Goal: Transaction & Acquisition: Register for event/course

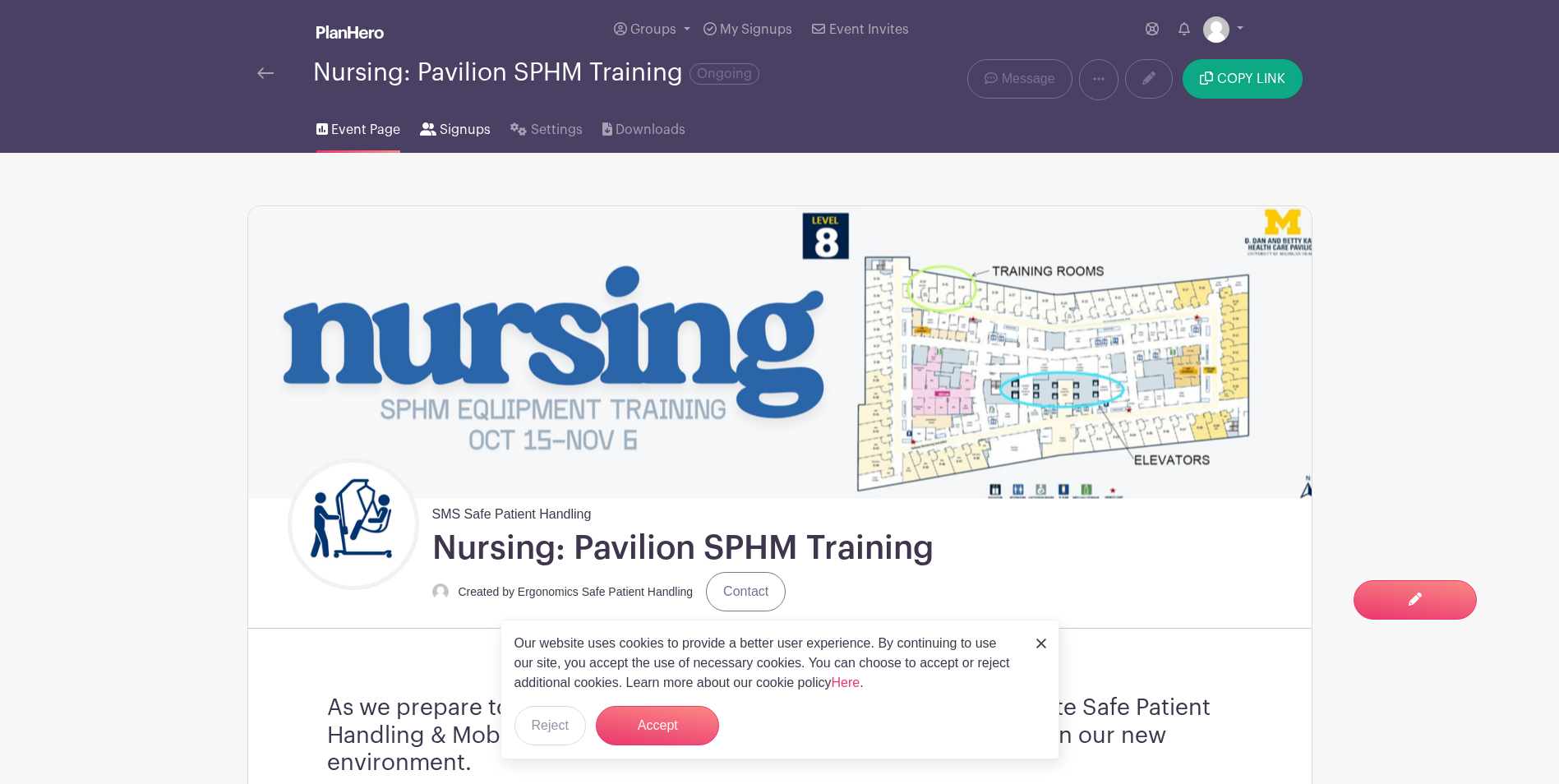
click at [453, 136] on span "Signups" at bounding box center [465, 129] width 51 height 20
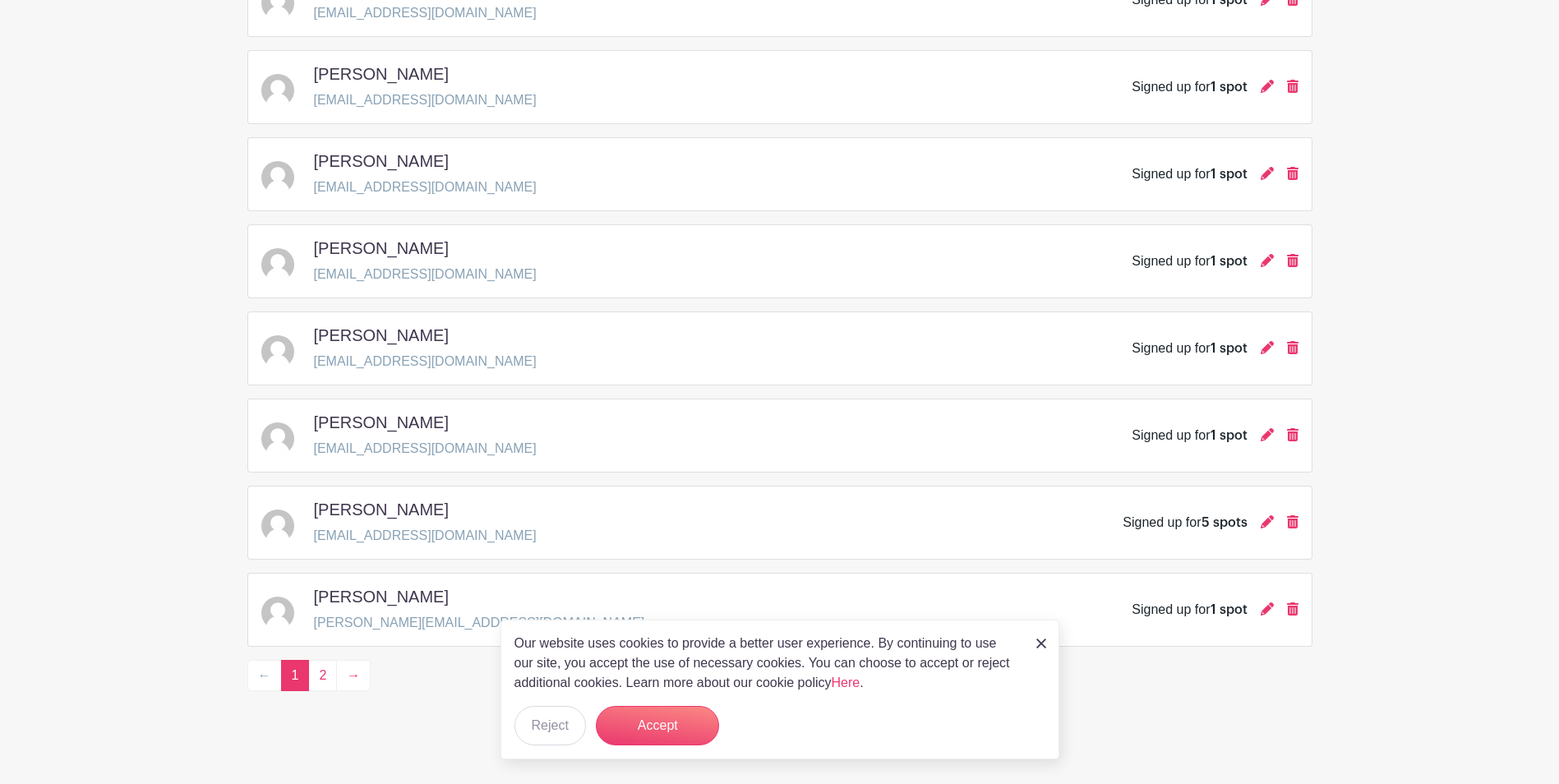
scroll to position [2247, 0]
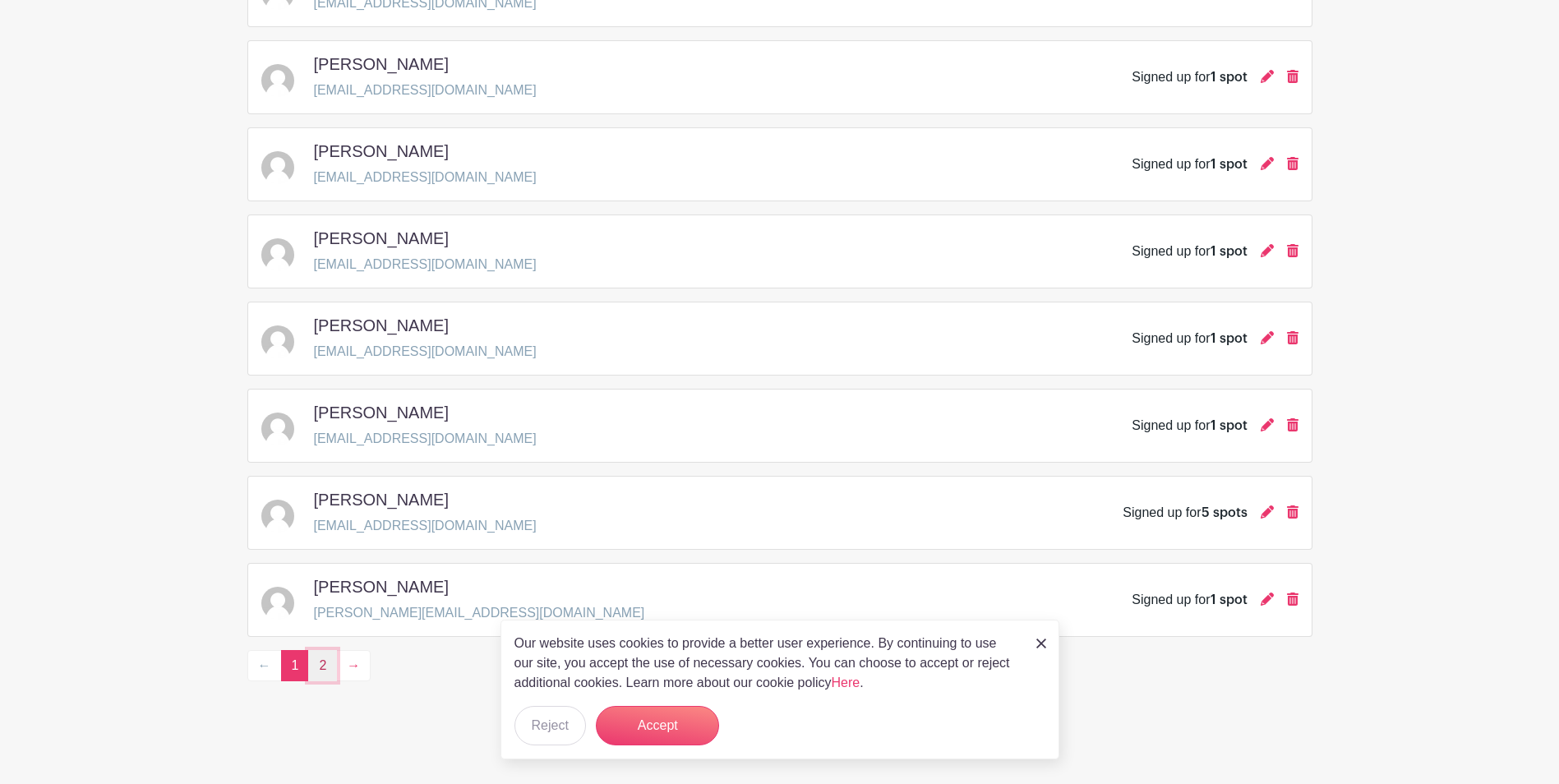
click at [321, 667] on link "2" at bounding box center [323, 666] width 29 height 31
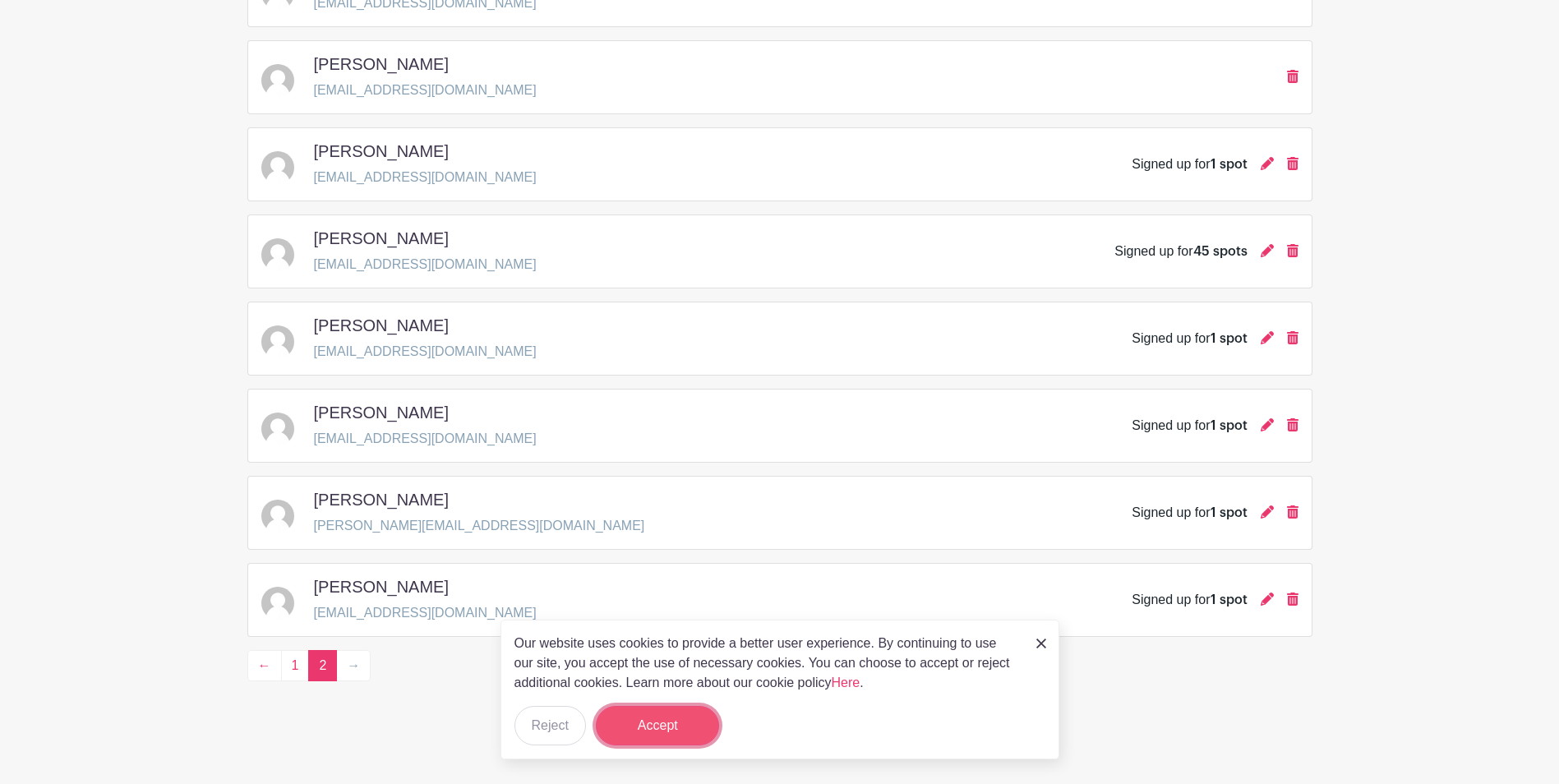
click at [677, 728] on button "Accept" at bounding box center [657, 726] width 123 height 39
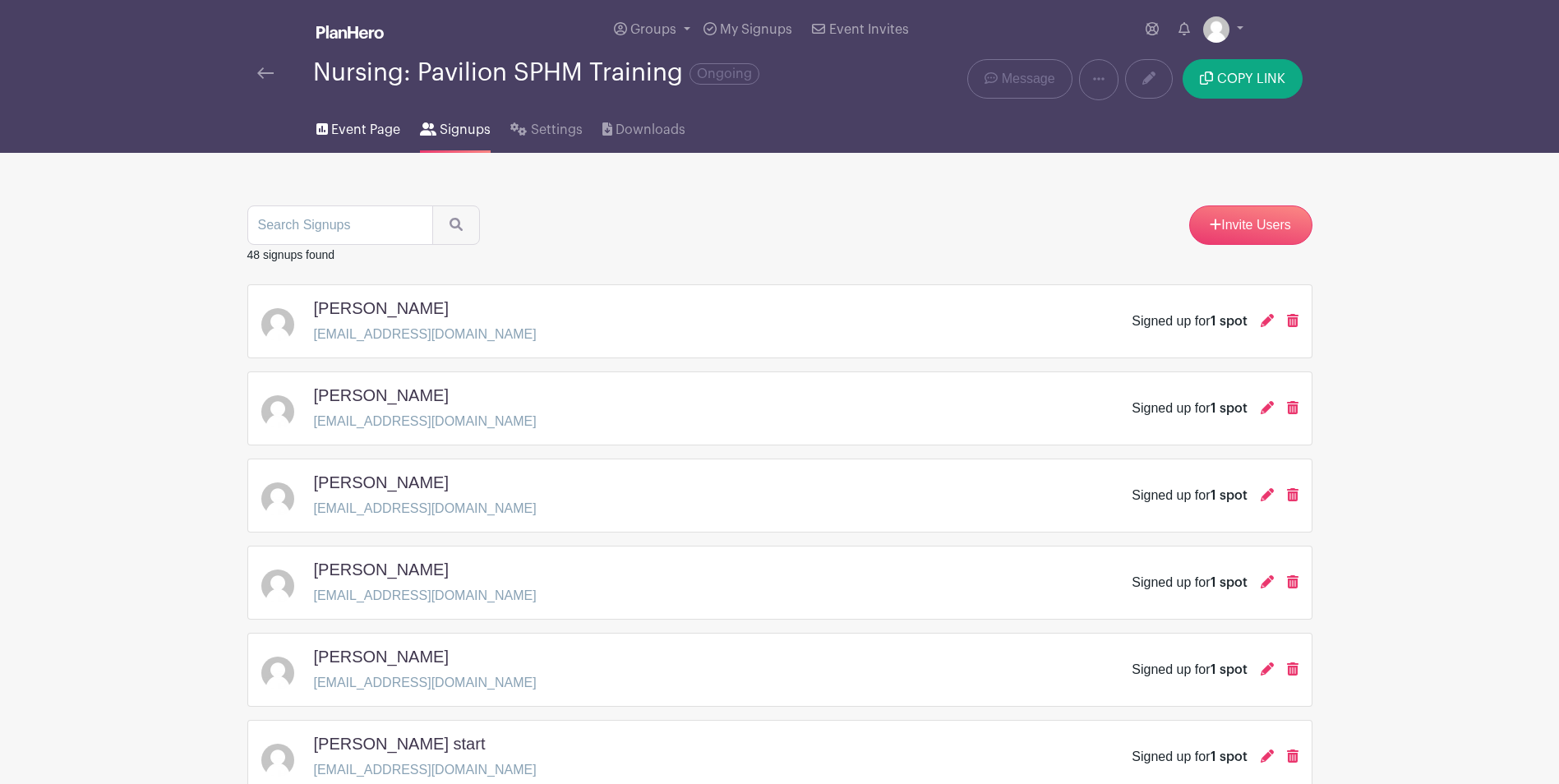
click at [357, 131] on span "Event Page" at bounding box center [366, 129] width 69 height 20
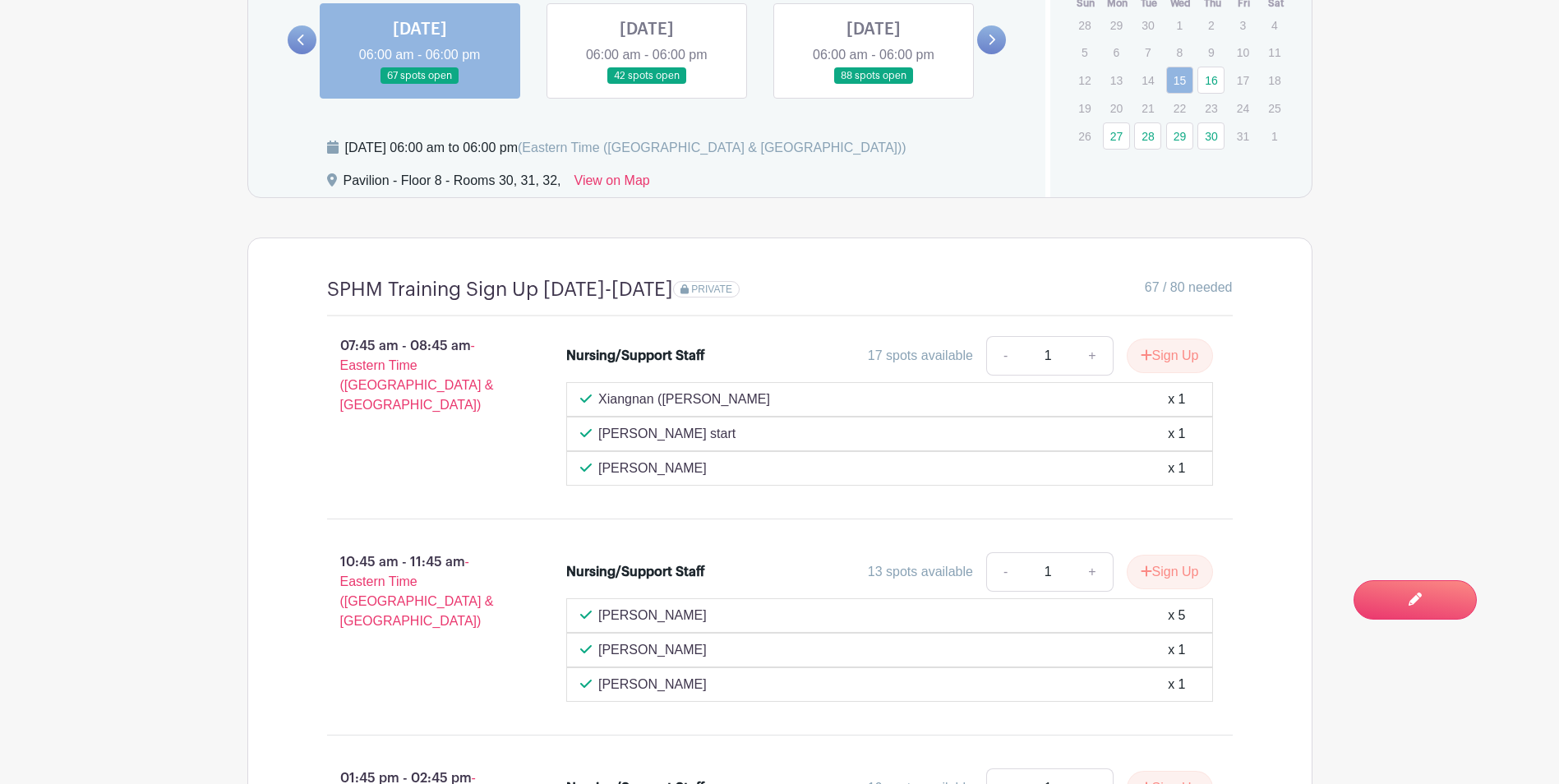
scroll to position [1398, 0]
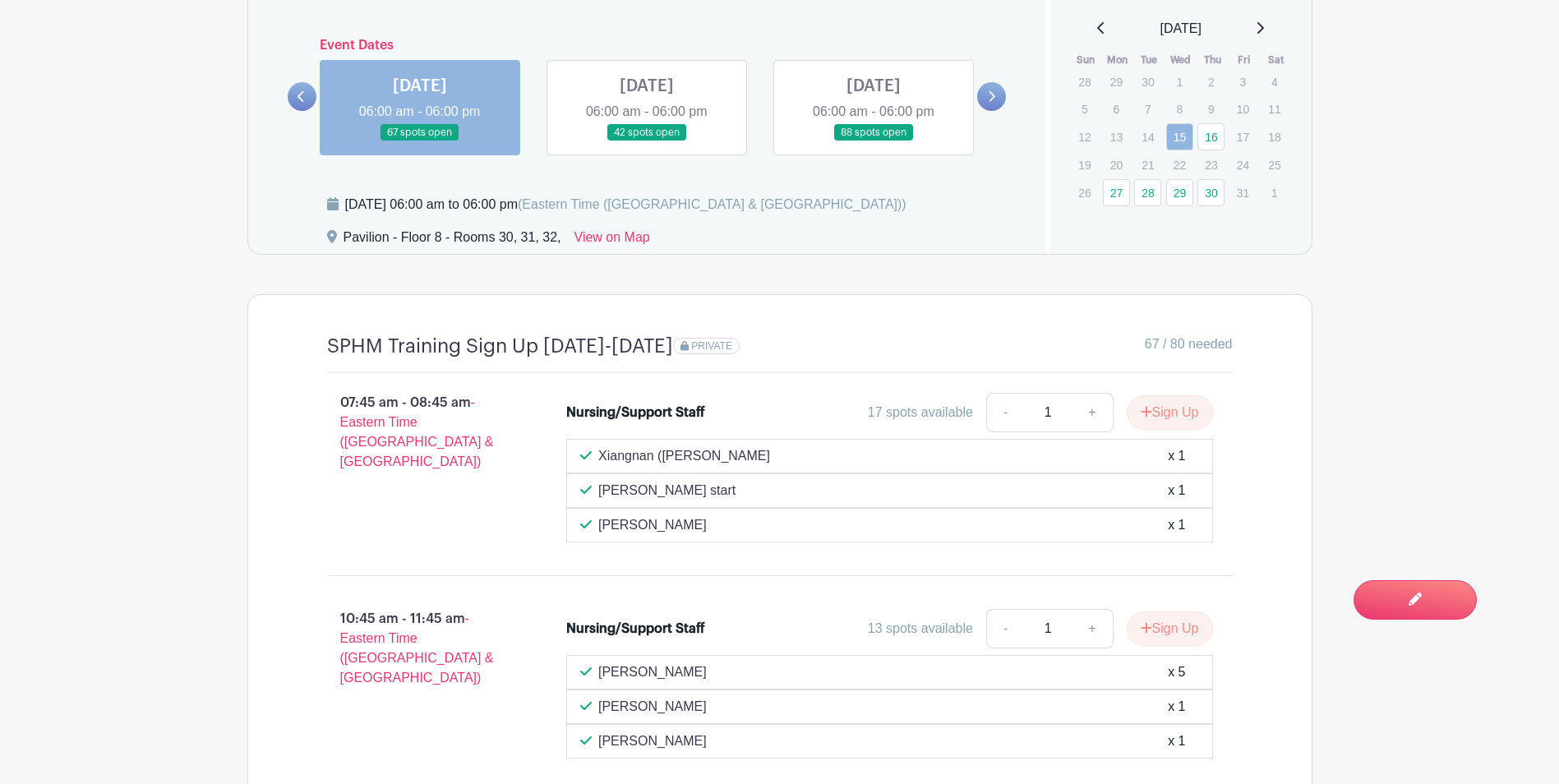
click at [647, 141] on link at bounding box center [647, 141] width 0 height 0
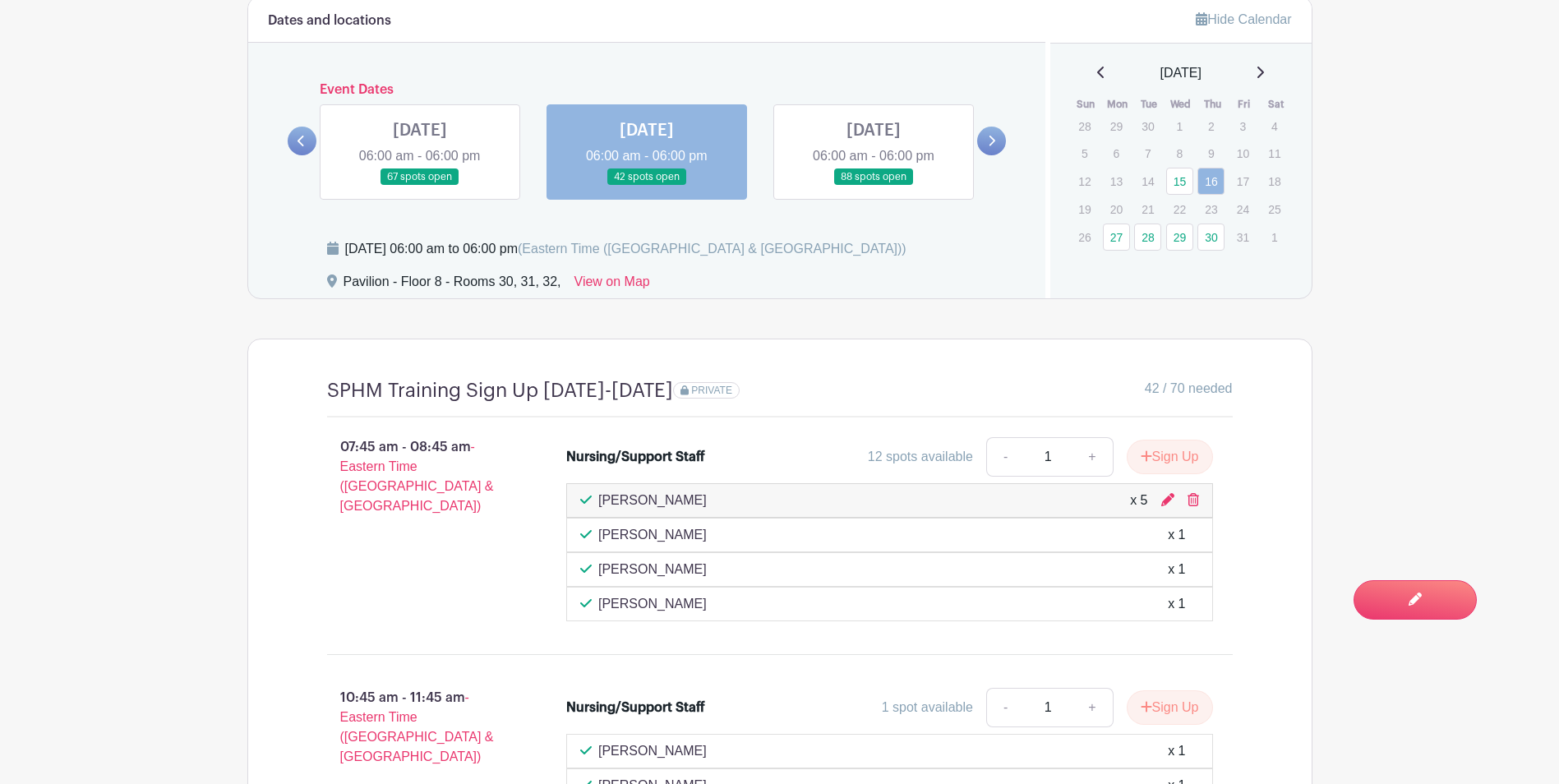
scroll to position [1285, 0]
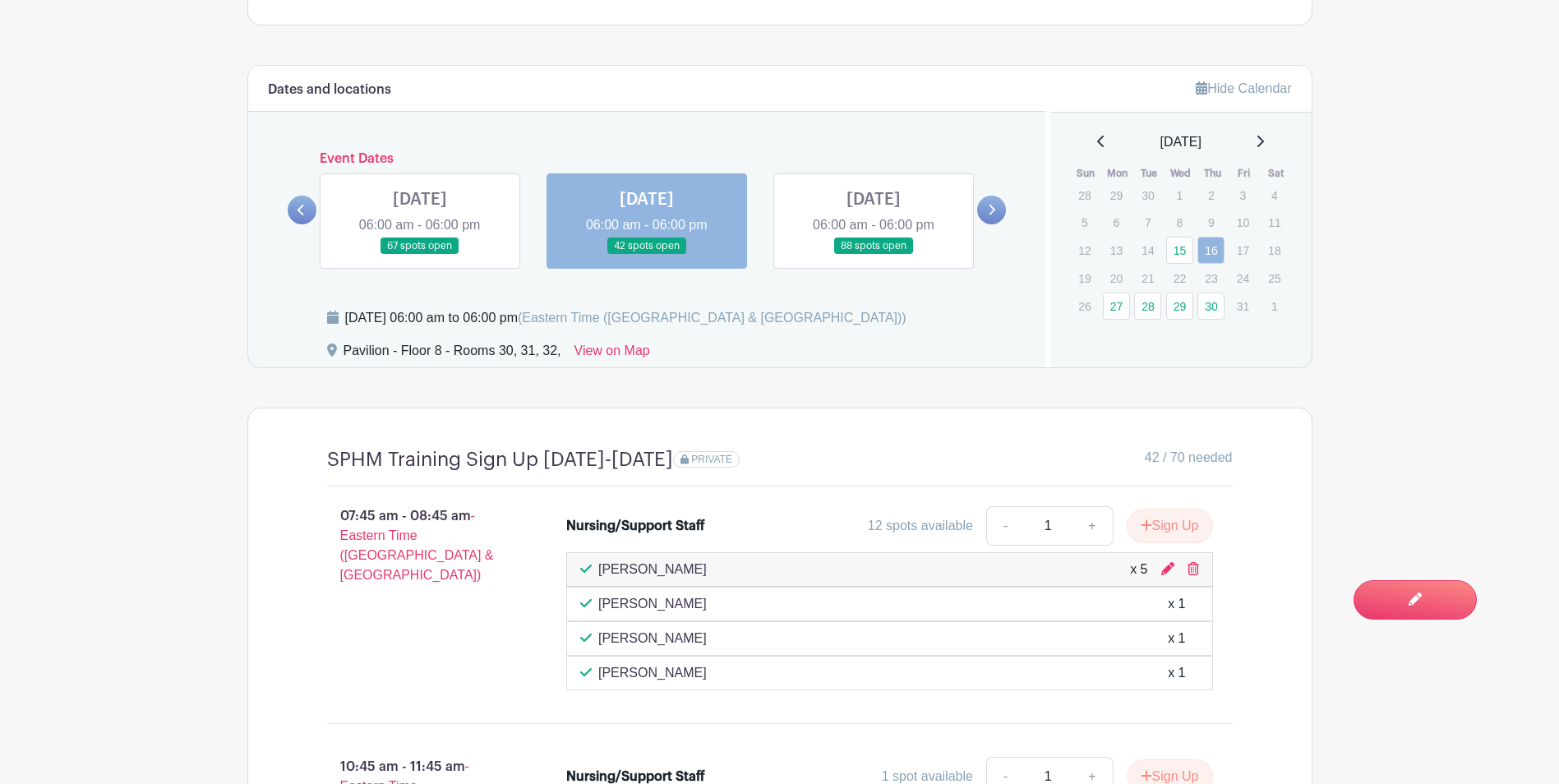
click at [873, 254] on link at bounding box center [873, 254] width 0 height 0
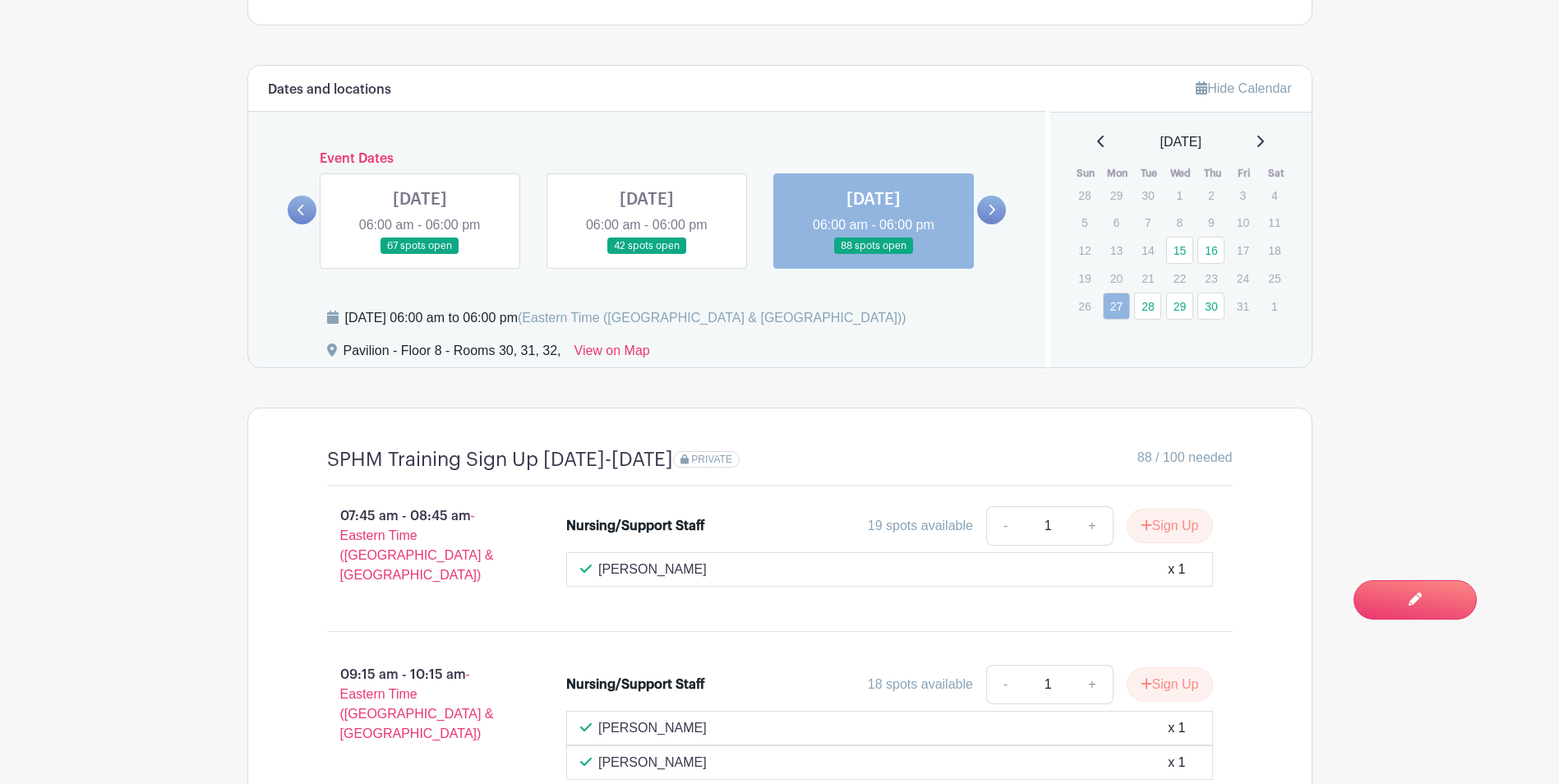
scroll to position [1368, 0]
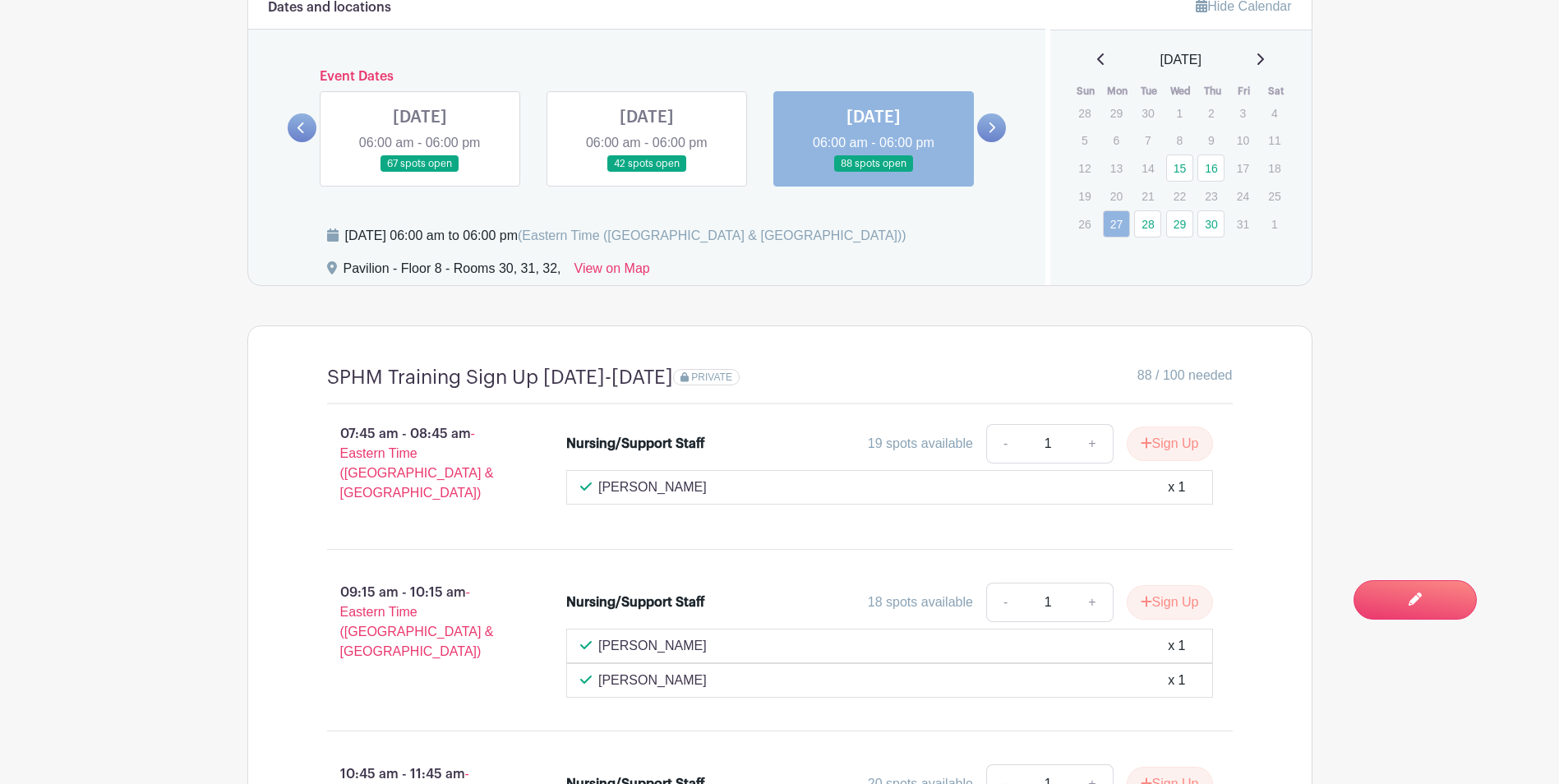
drag, startPoint x: 621, startPoint y: 480, endPoint x: 695, endPoint y: 488, distance: 74.4
click at [695, 488] on div "[PERSON_NAME] x 1" at bounding box center [890, 487] width 619 height 20
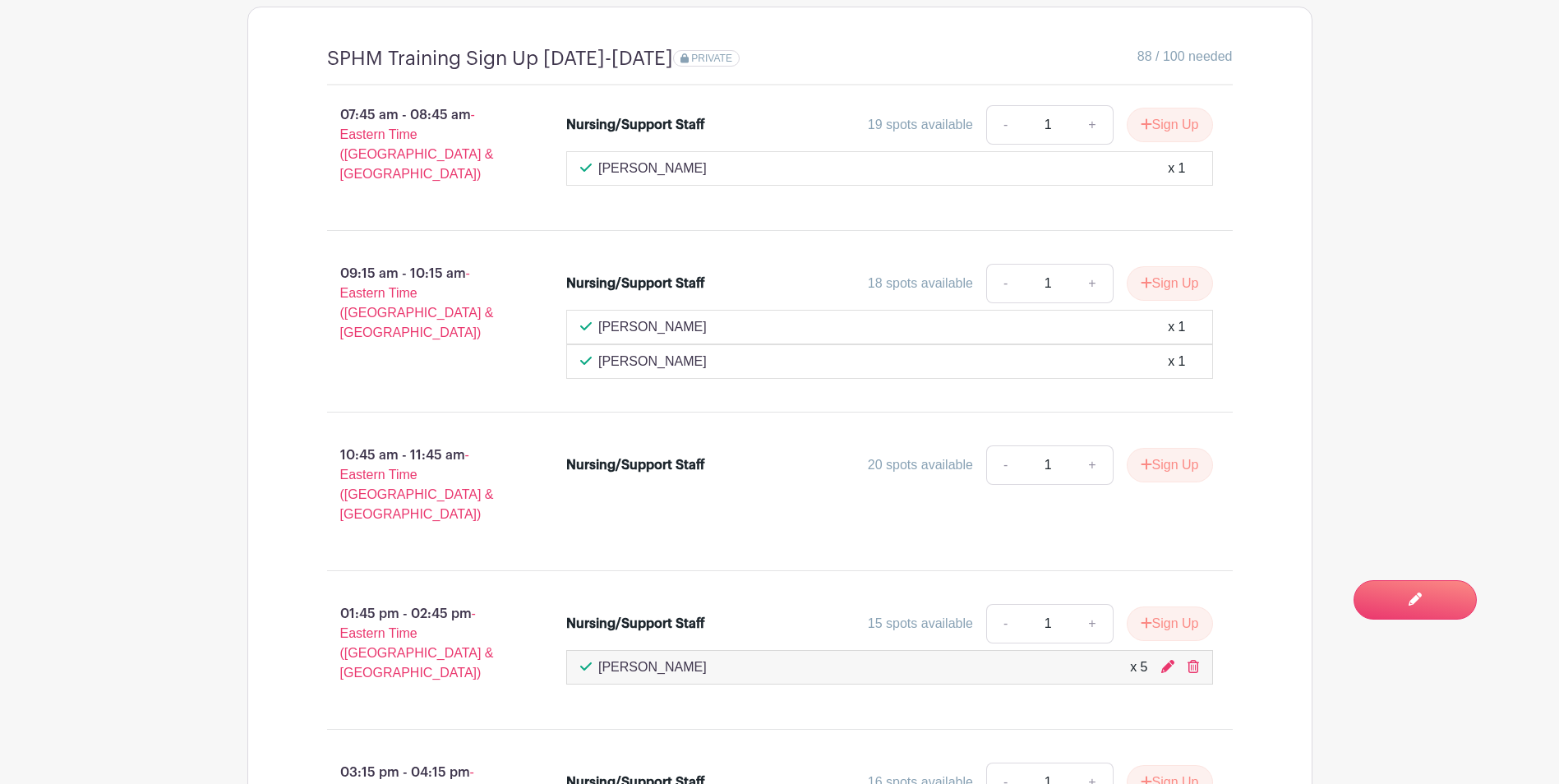
scroll to position [1697, 0]
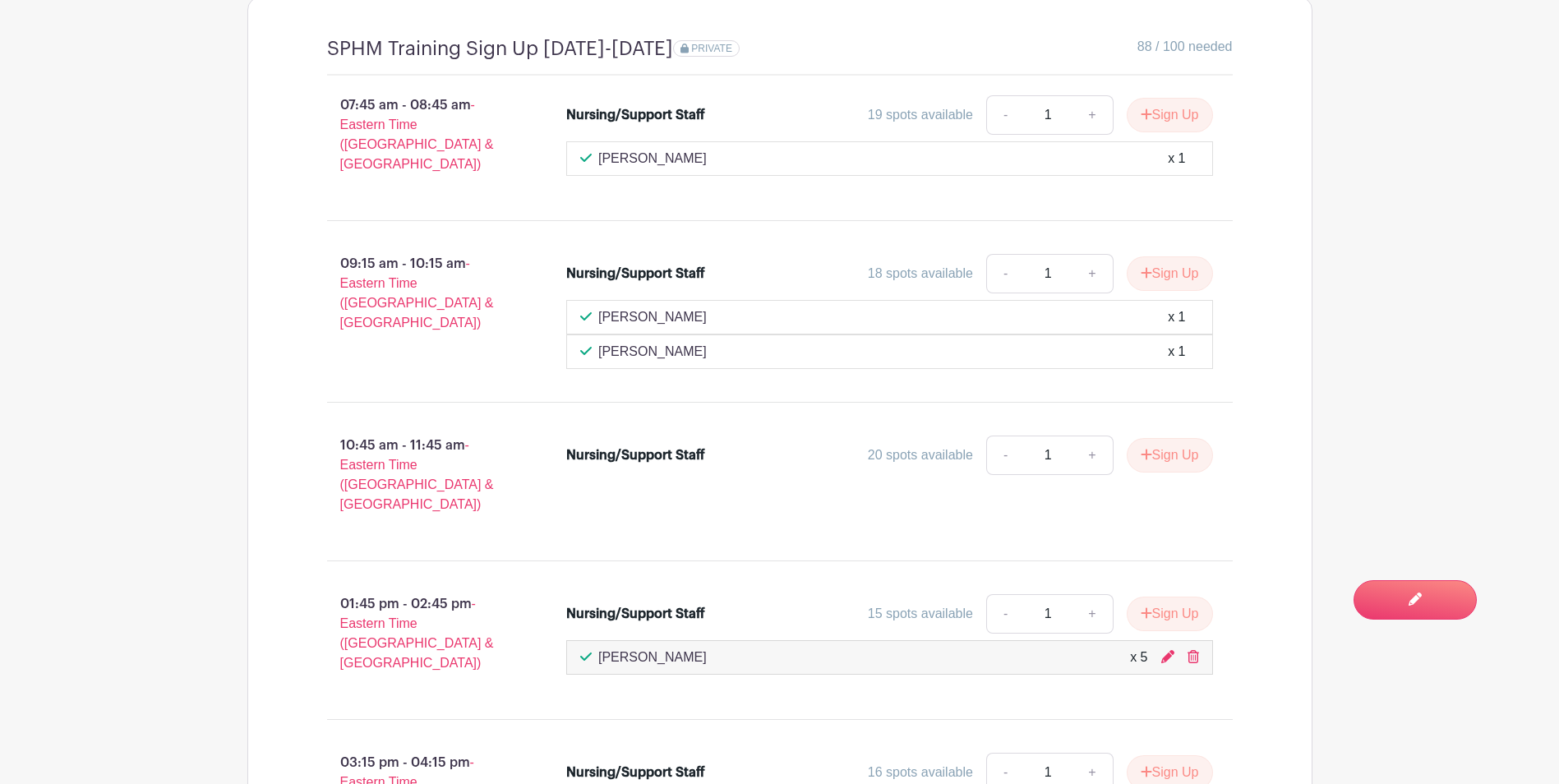
drag, startPoint x: 633, startPoint y: 308, endPoint x: 742, endPoint y: 386, distance: 134.0
click at [742, 386] on div "07:45 am - 08:45 am - Eastern Time ([GEOGRAPHIC_DATA] & [GEOGRAPHIC_DATA]) Nurs…" at bounding box center [780, 523] width 985 height 895
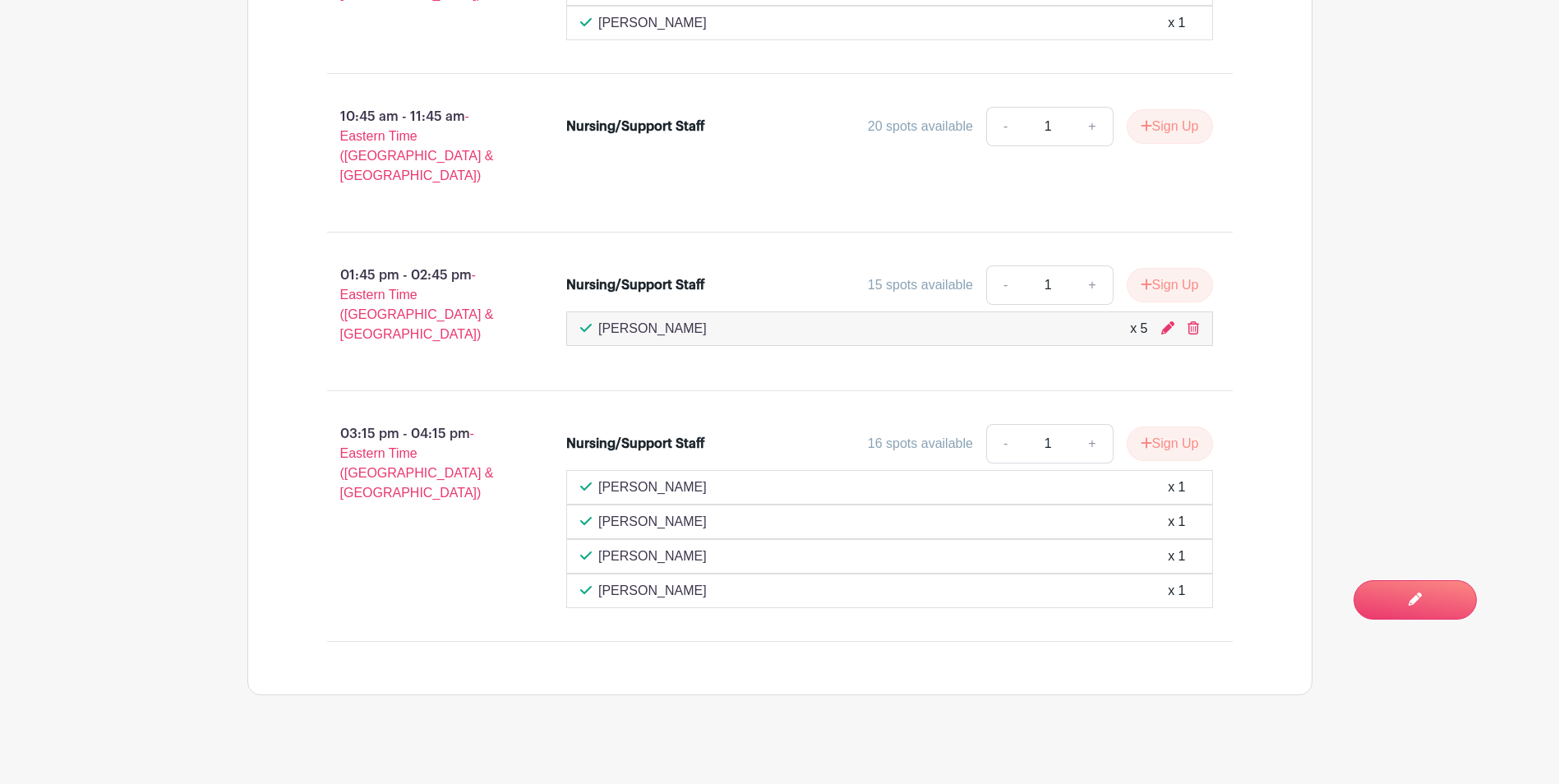
scroll to position [1996, 0]
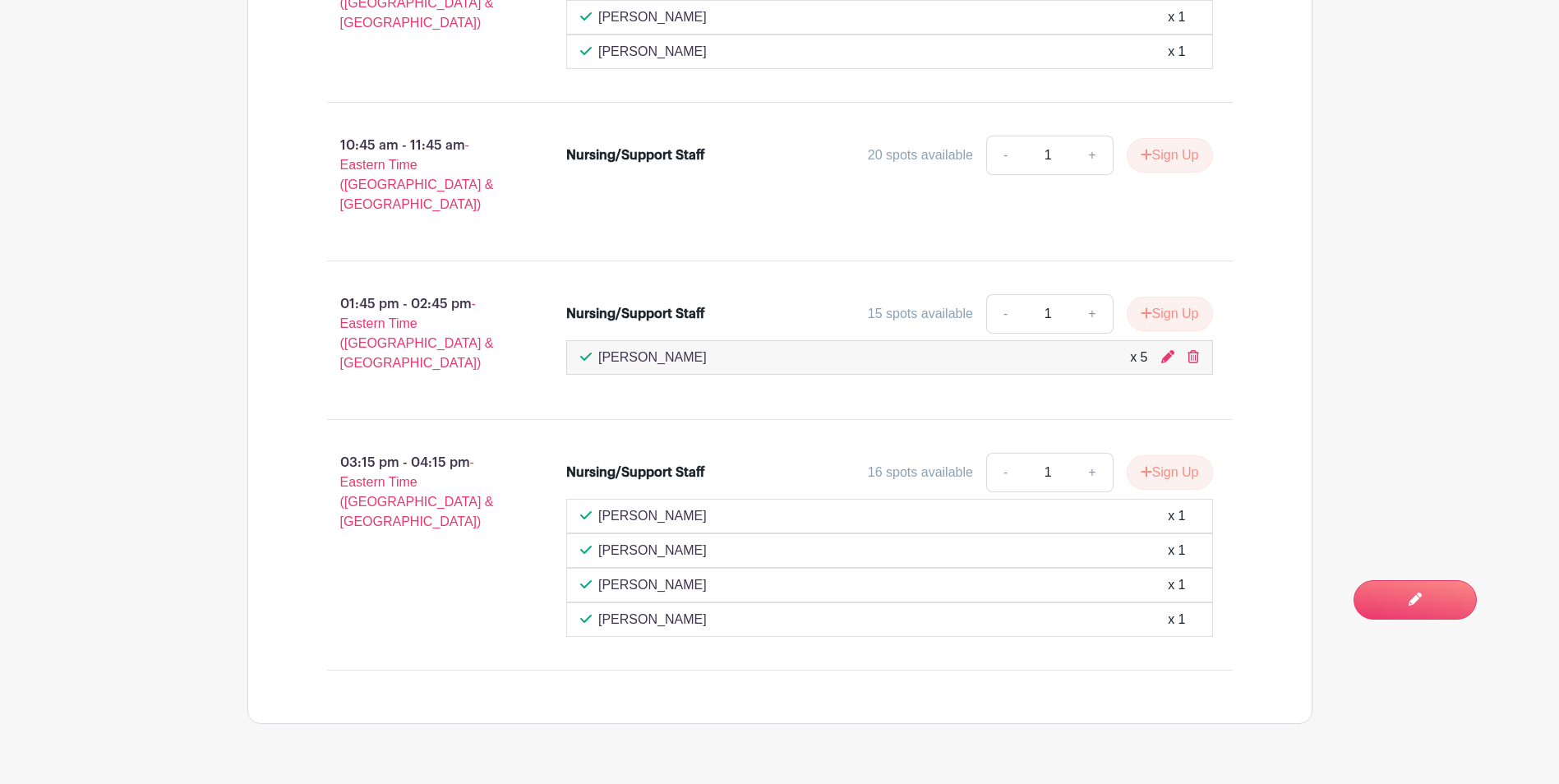
click at [694, 362] on div "01:45 pm - 02:45 pm - Eastern Time ([GEOGRAPHIC_DATA] & [GEOGRAPHIC_DATA]) Nurs…" at bounding box center [780, 339] width 985 height 131
click at [652, 348] on p "[PERSON_NAME]" at bounding box center [652, 357] width 109 height 20
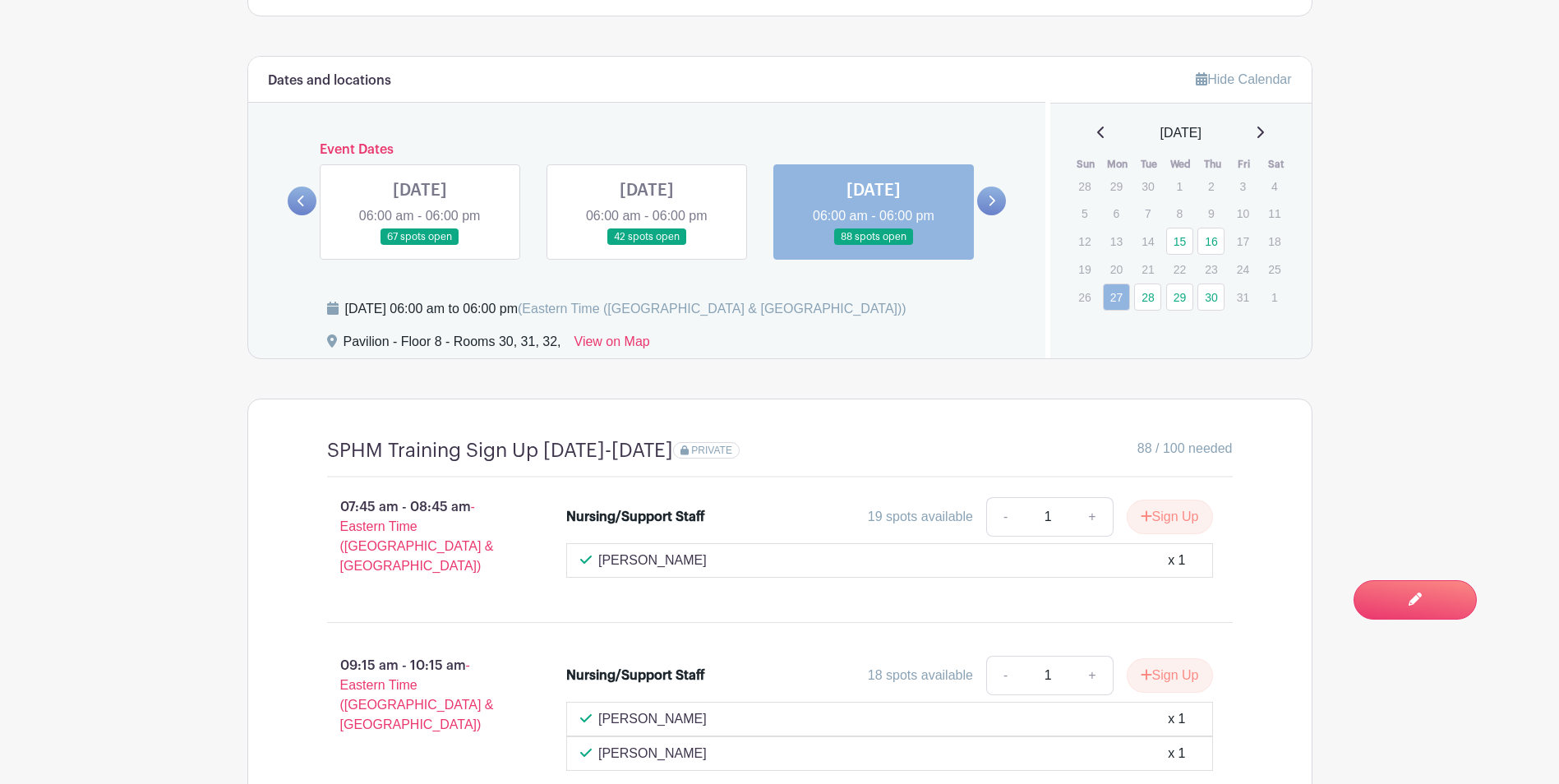
scroll to position [1175, 0]
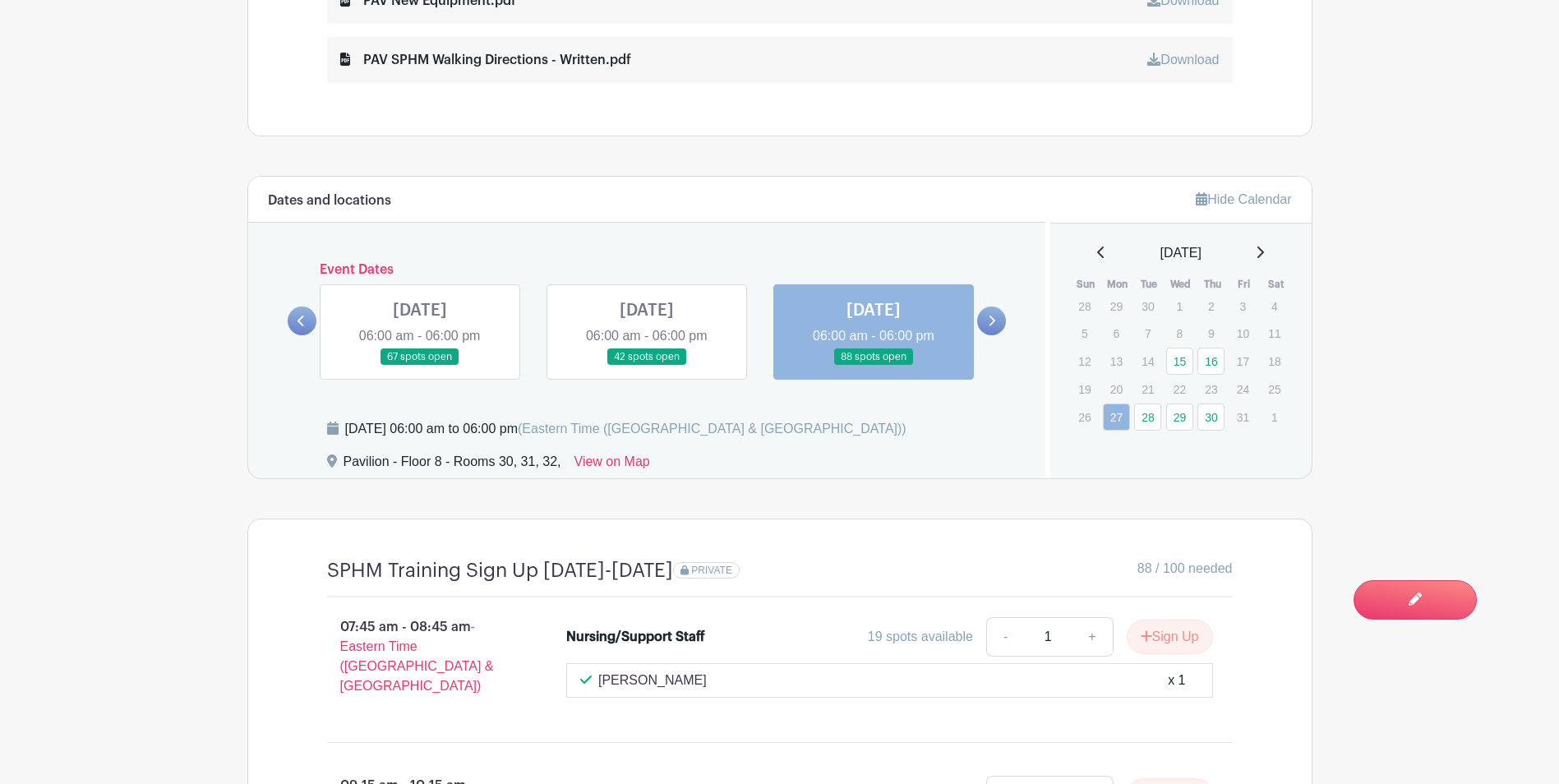
click at [1004, 311] on div at bounding box center [992, 321] width 29 height 29
click at [996, 316] on link at bounding box center [992, 321] width 29 height 29
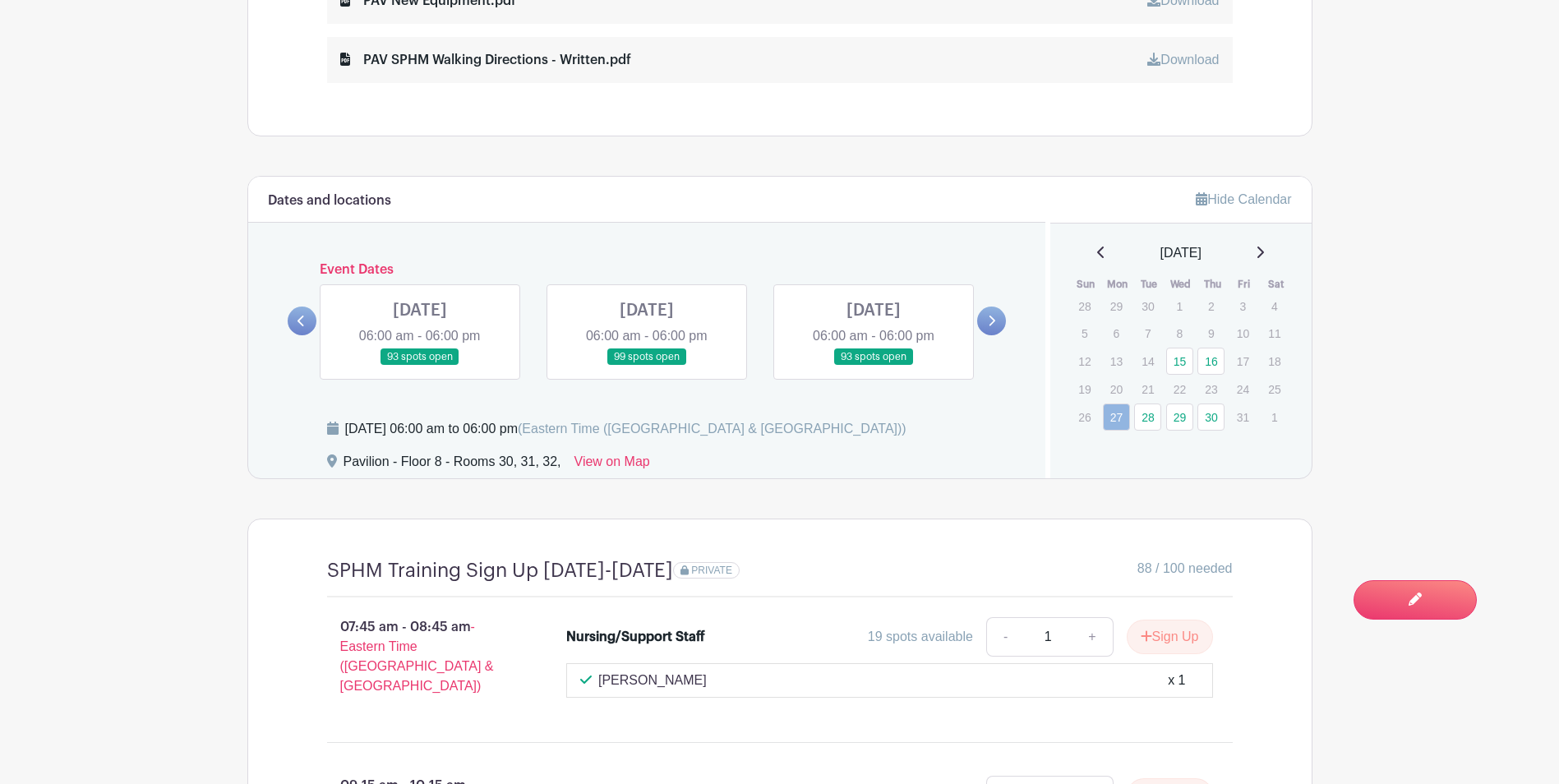
click at [420, 366] on link at bounding box center [420, 366] width 0 height 0
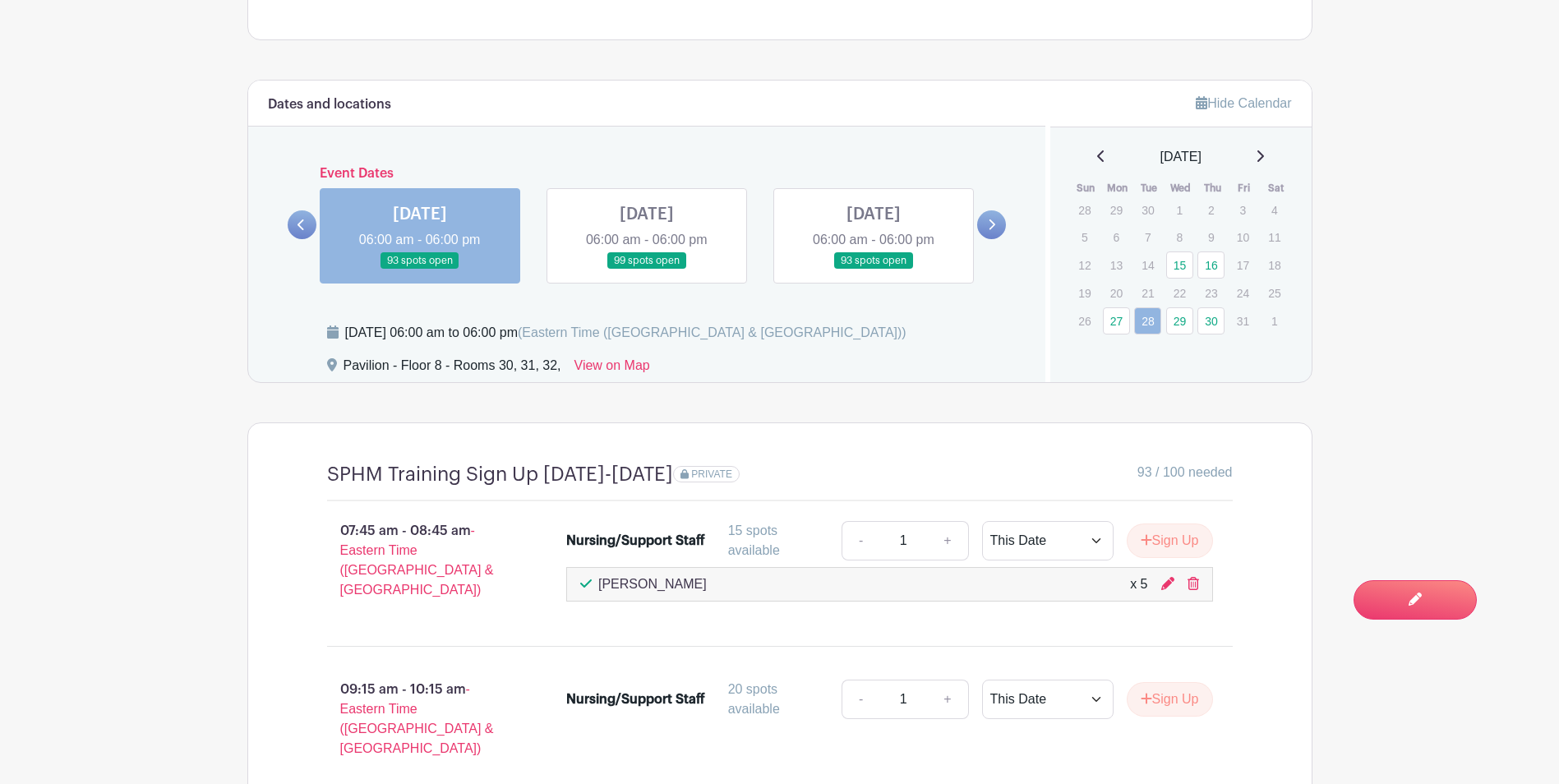
scroll to position [1193, 0]
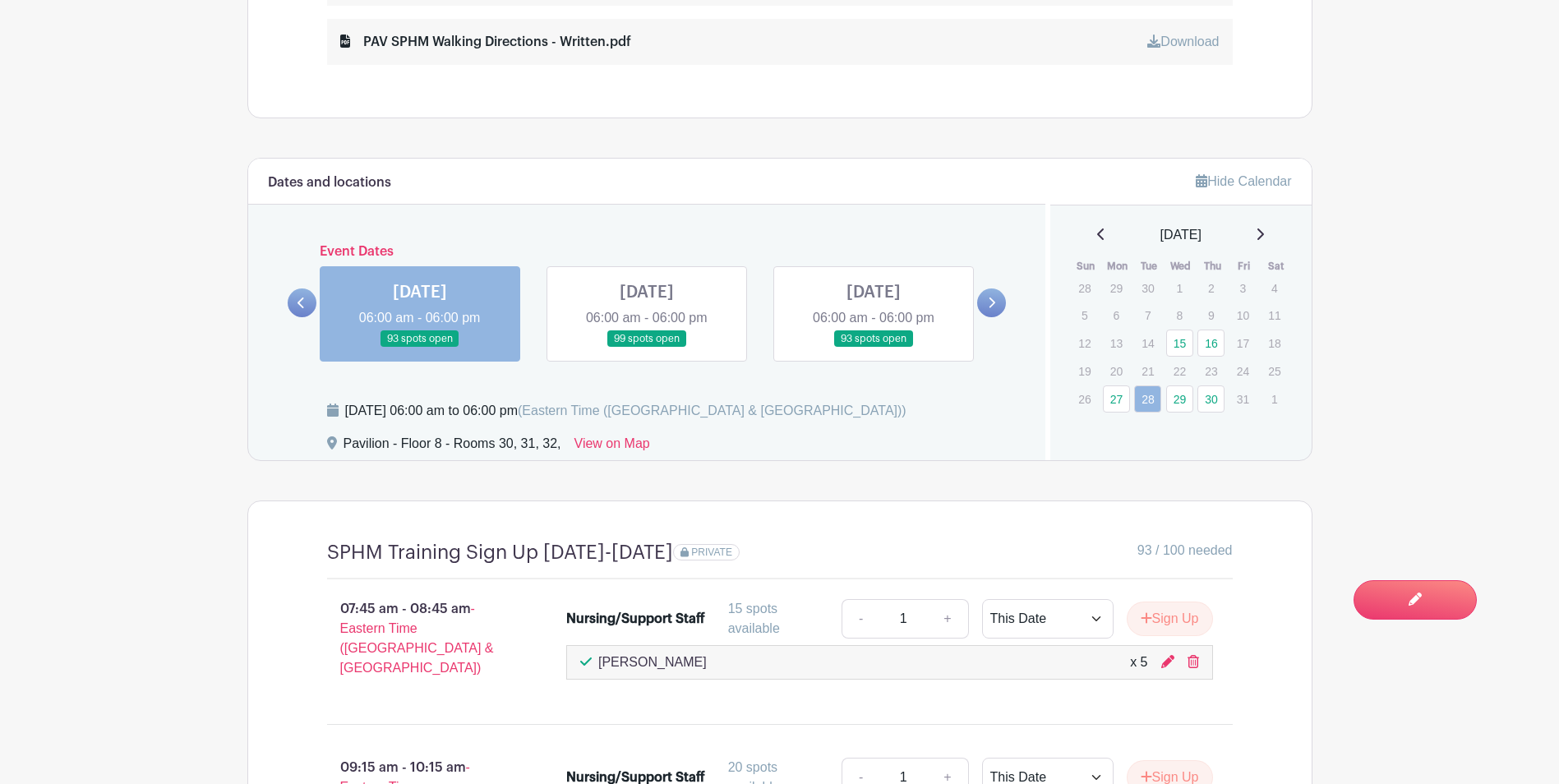
click at [1002, 302] on link at bounding box center [992, 303] width 29 height 29
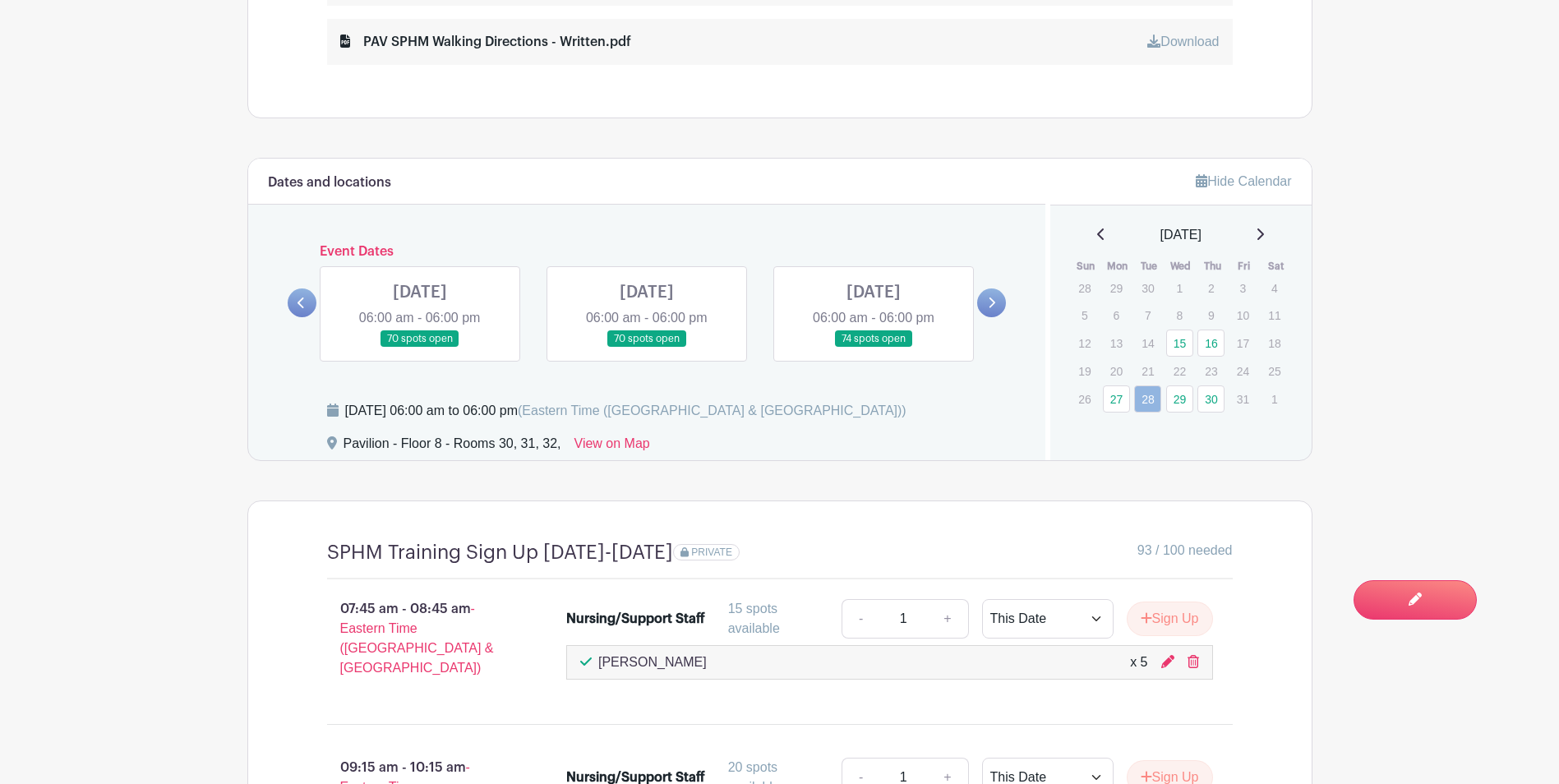
click at [873, 348] on link at bounding box center [873, 348] width 0 height 0
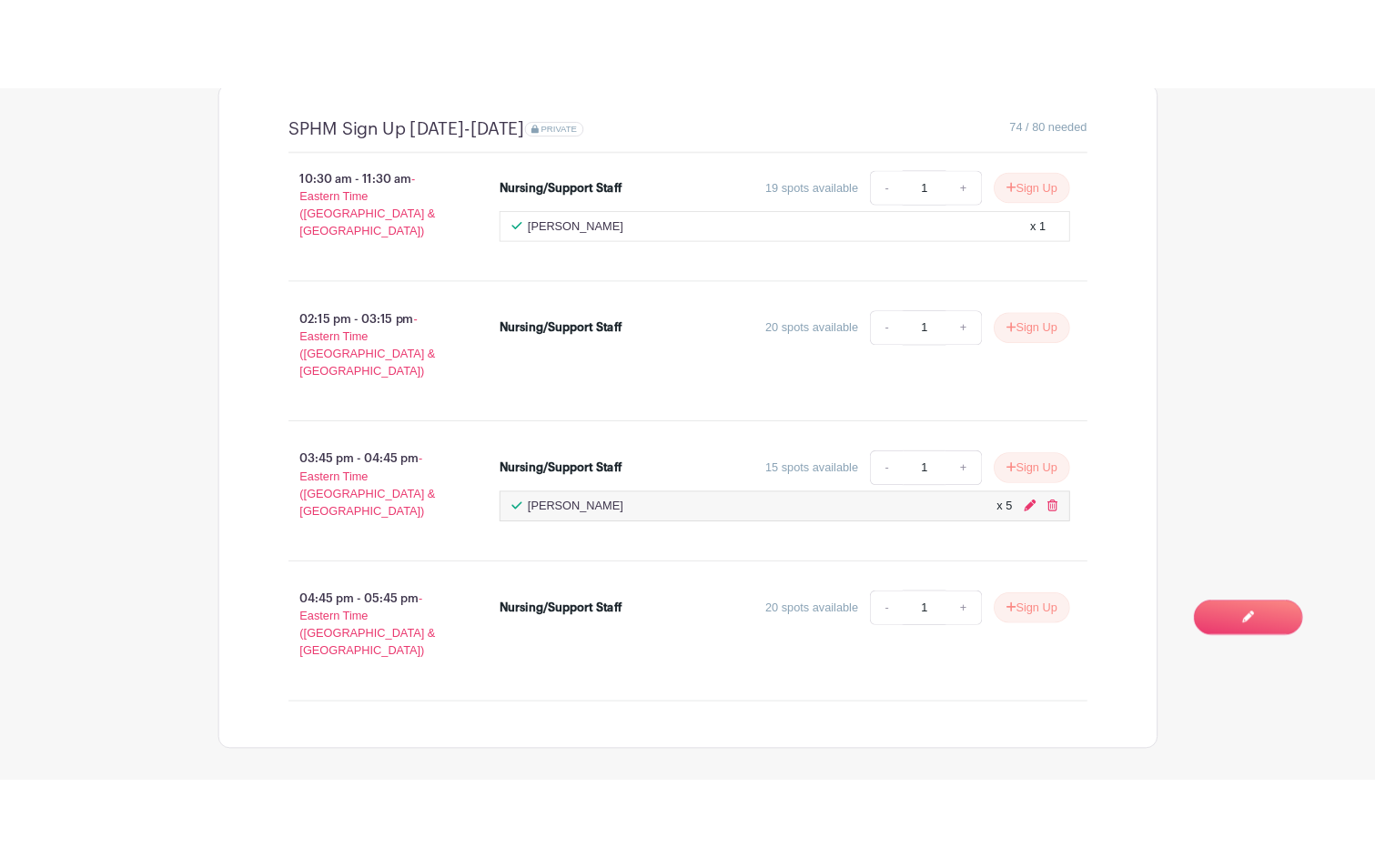
scroll to position [1885, 0]
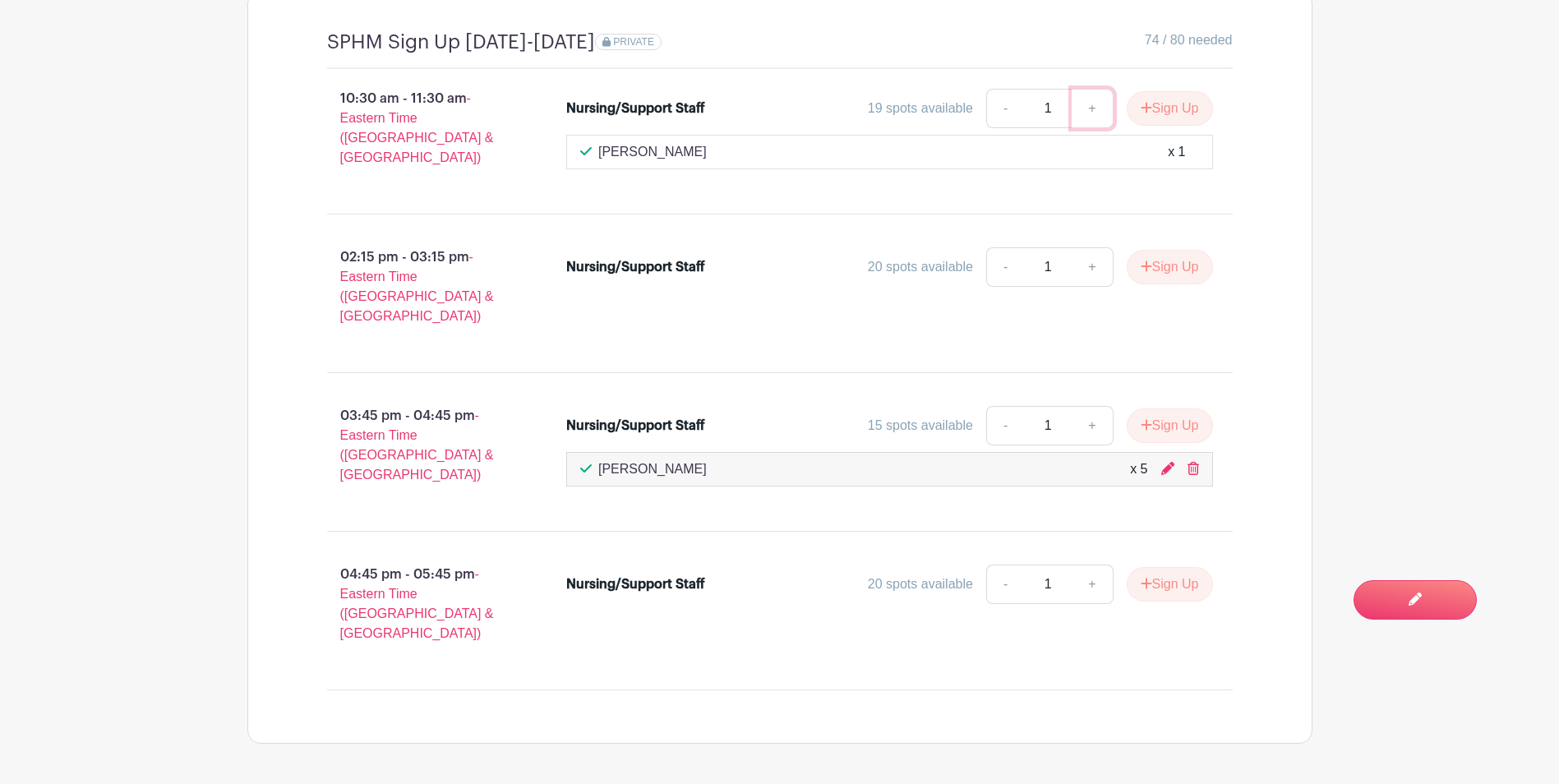
click at [1097, 104] on link "+" at bounding box center [1093, 109] width 41 height 39
type input "5"
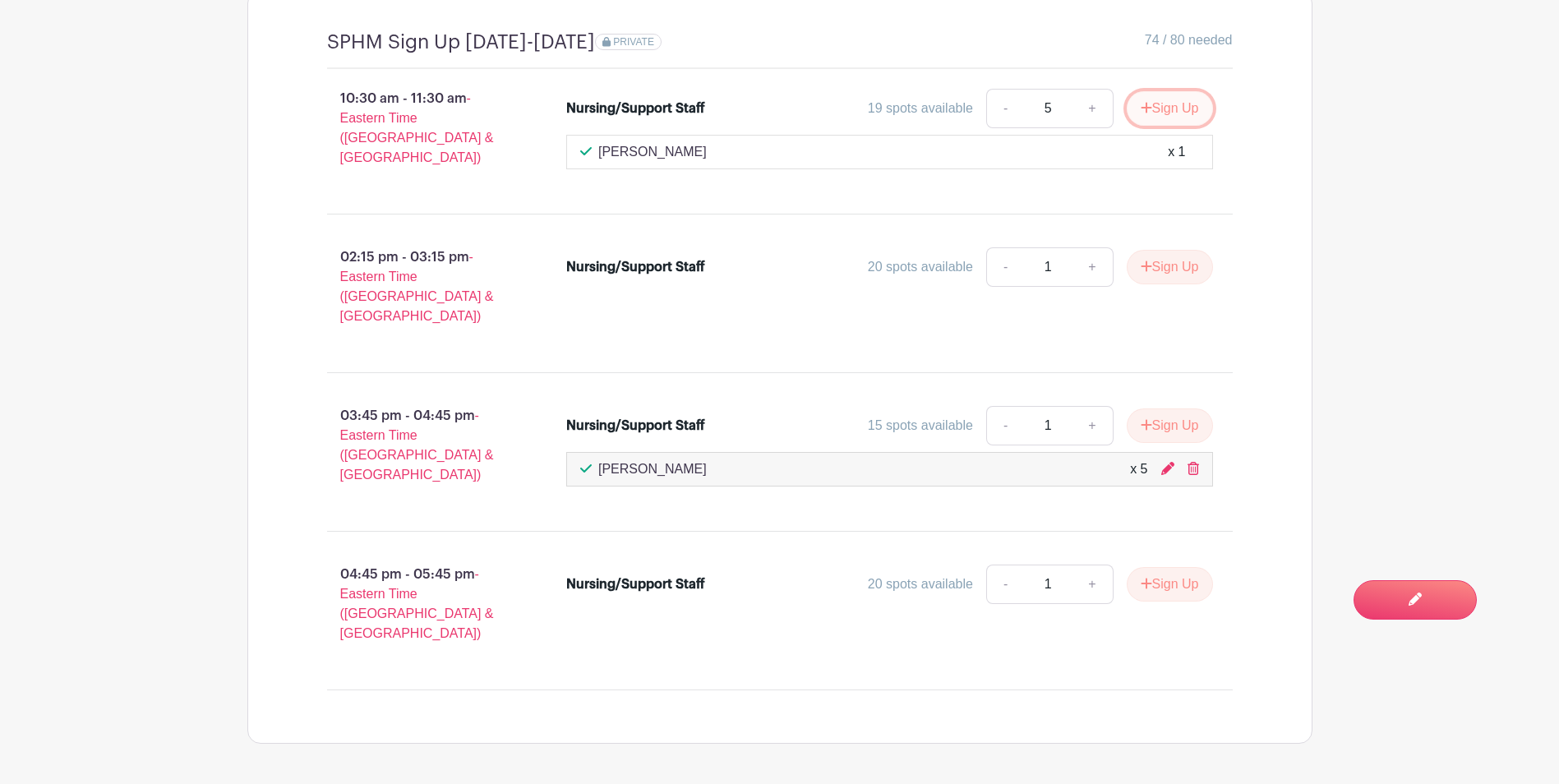
click at [1178, 121] on button "Sign Up" at bounding box center [1170, 108] width 87 height 34
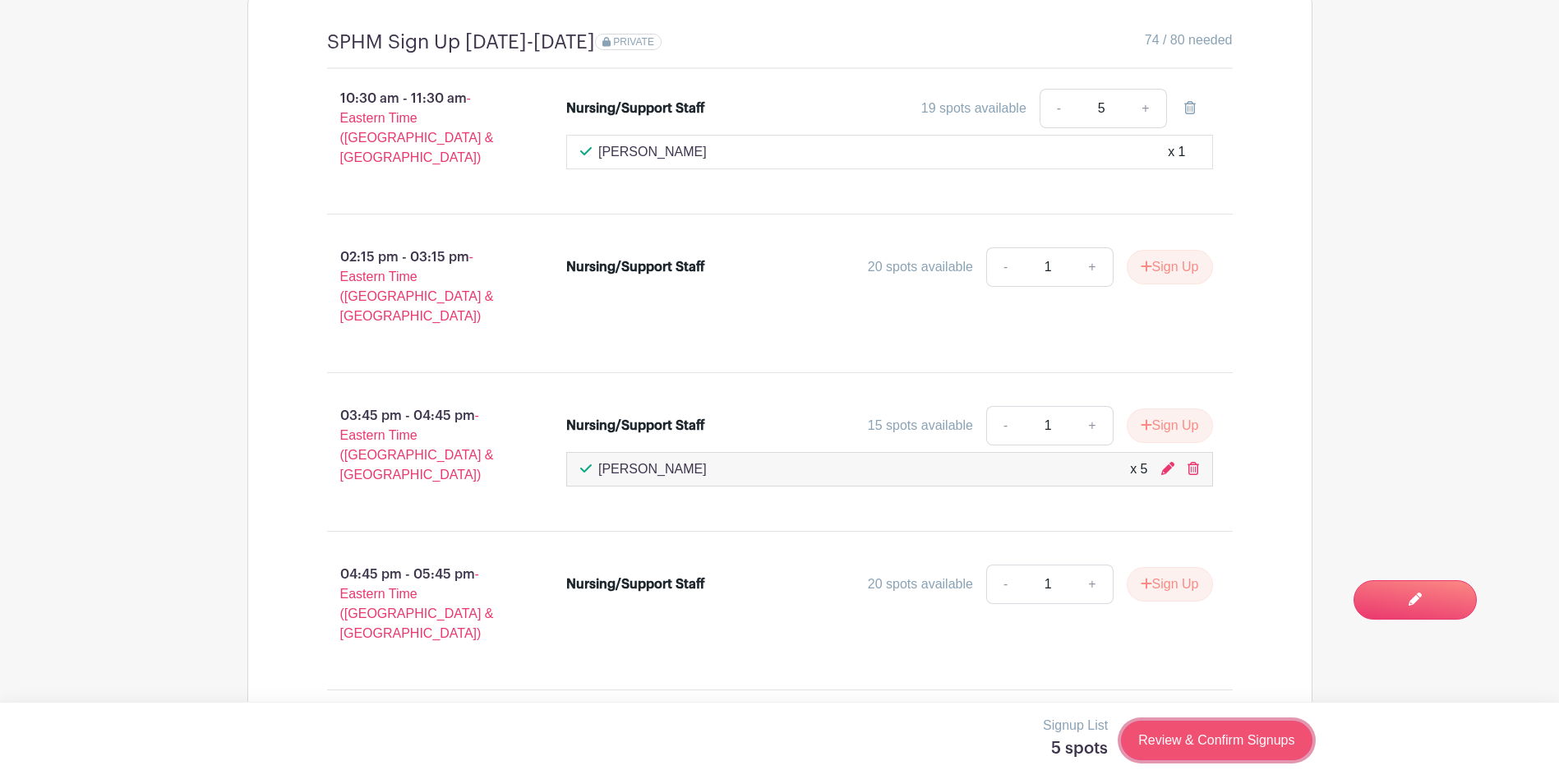
click at [1196, 745] on link "Review & Confirm Signups" at bounding box center [1216, 740] width 191 height 39
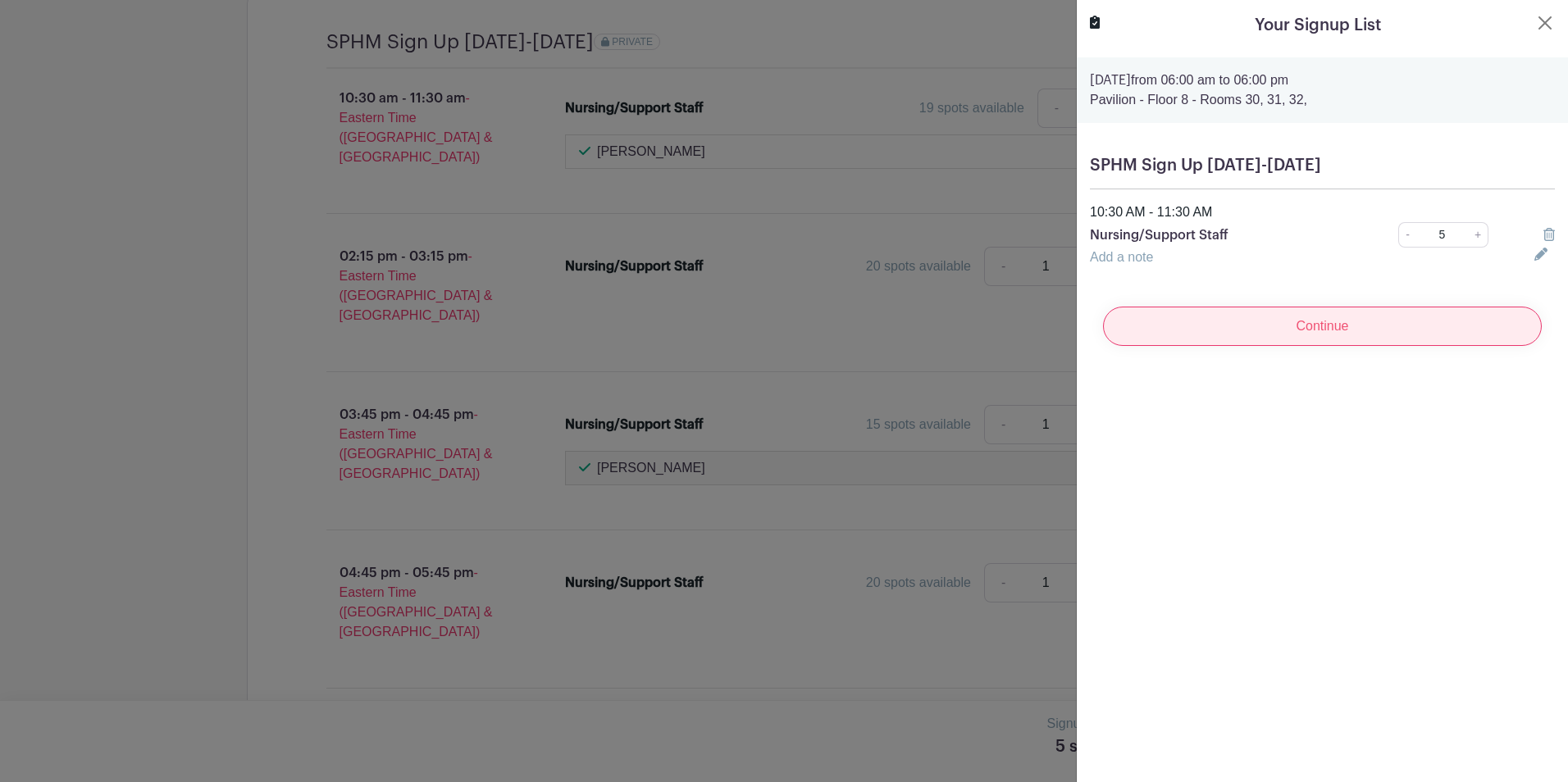
click at [1264, 320] on input "Continue" at bounding box center [1322, 326] width 439 height 39
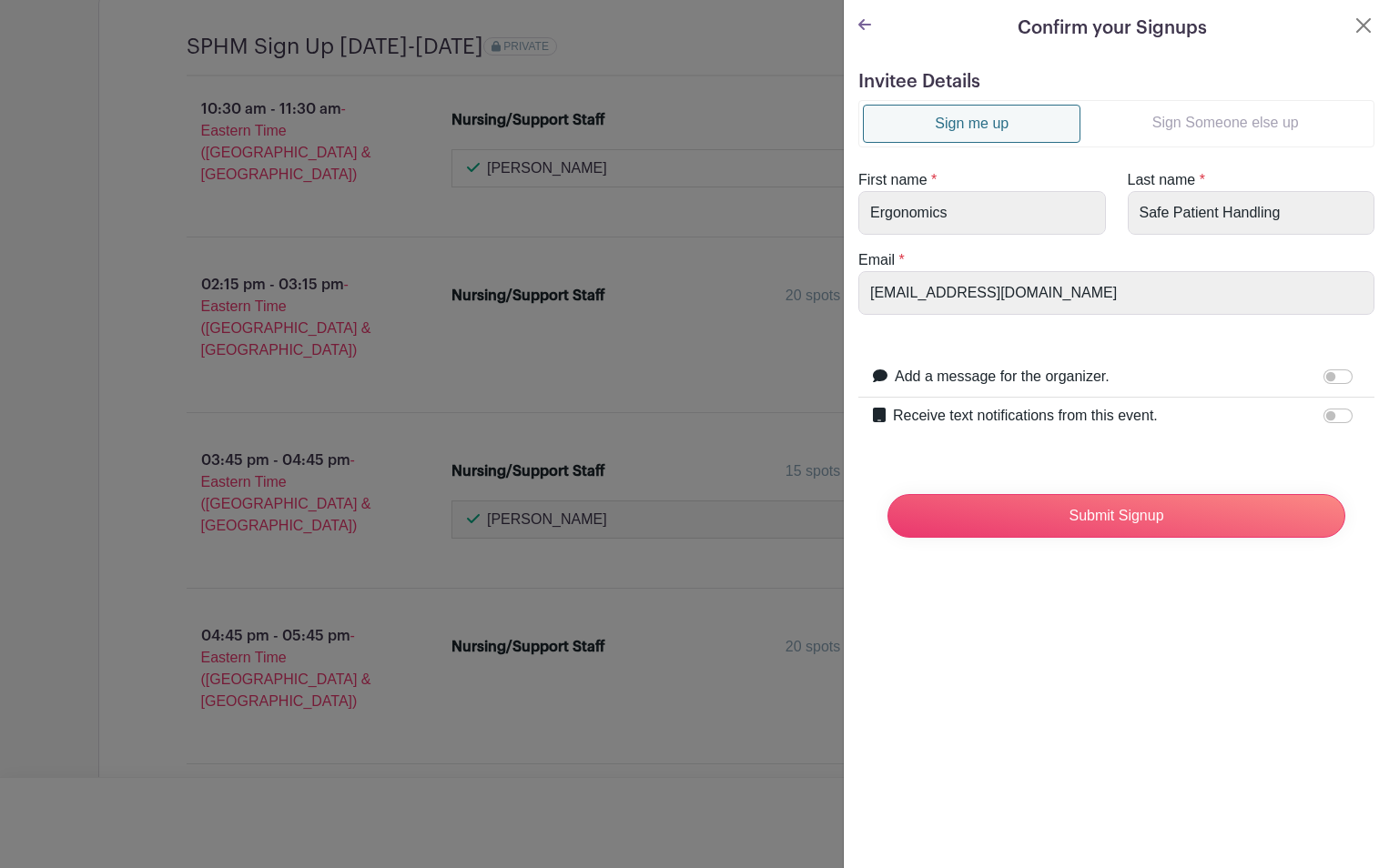
click at [1224, 130] on link "Sign Someone else up" at bounding box center [1224, 122] width 289 height 36
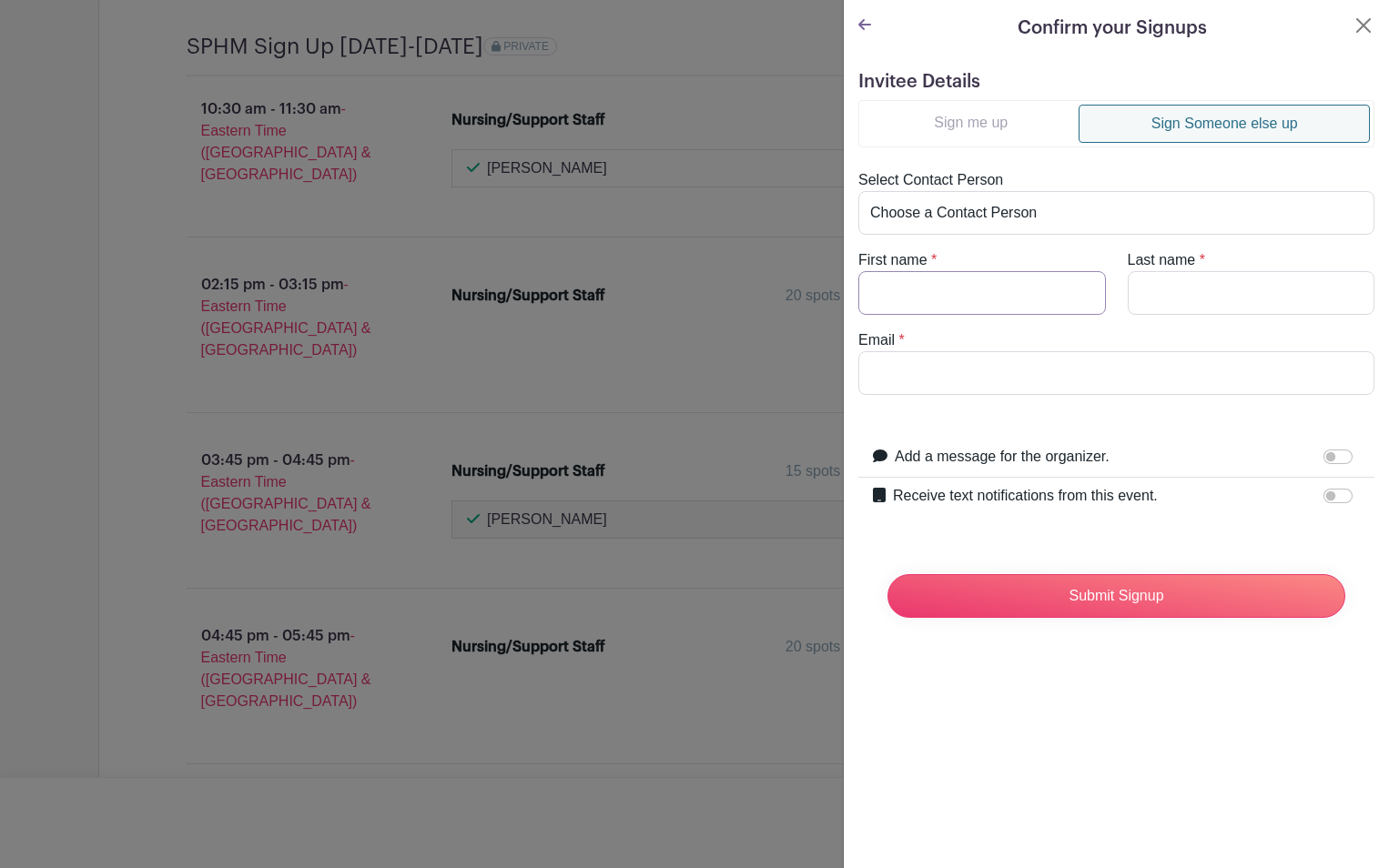
click at [979, 295] on input "First name" at bounding box center [981, 293] width 248 height 44
type input "[PERSON_NAME]"
click at [1158, 289] on input "Last name" at bounding box center [1250, 293] width 248 height 44
type input "[PERSON_NAME]"
click at [1028, 373] on input "Email" at bounding box center [1116, 373] width 516 height 44
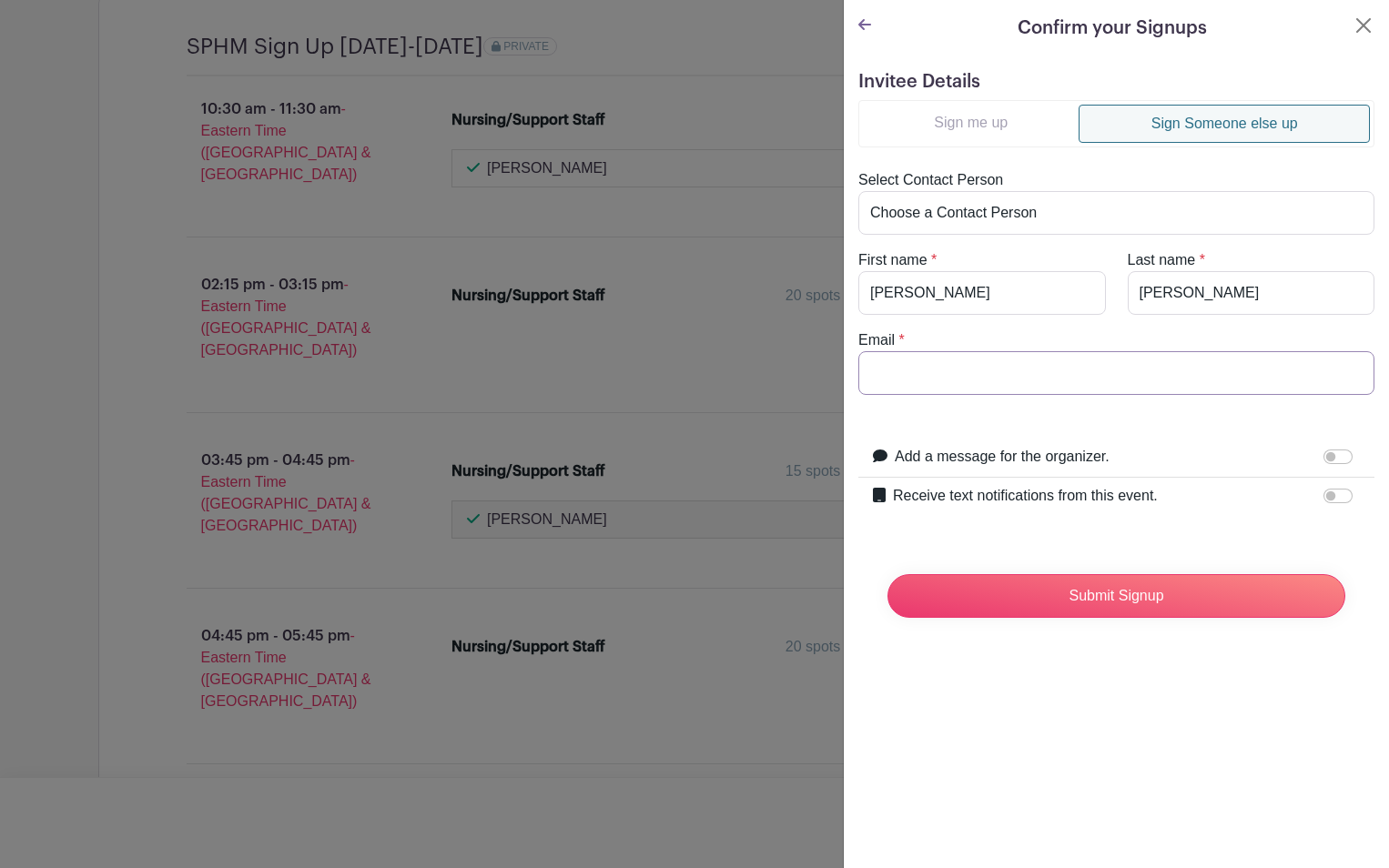
click at [965, 379] on input "Email" at bounding box center [1116, 373] width 516 height 44
paste input "[EMAIL_ADDRESS][DOMAIN_NAME]"
type input "[EMAIL_ADDRESS][DOMAIN_NAME]"
click at [969, 416] on form "Invitee Details Sign me up Sign Someone else up Select Contact Person Choose a …" at bounding box center [1116, 352] width 516 height 562
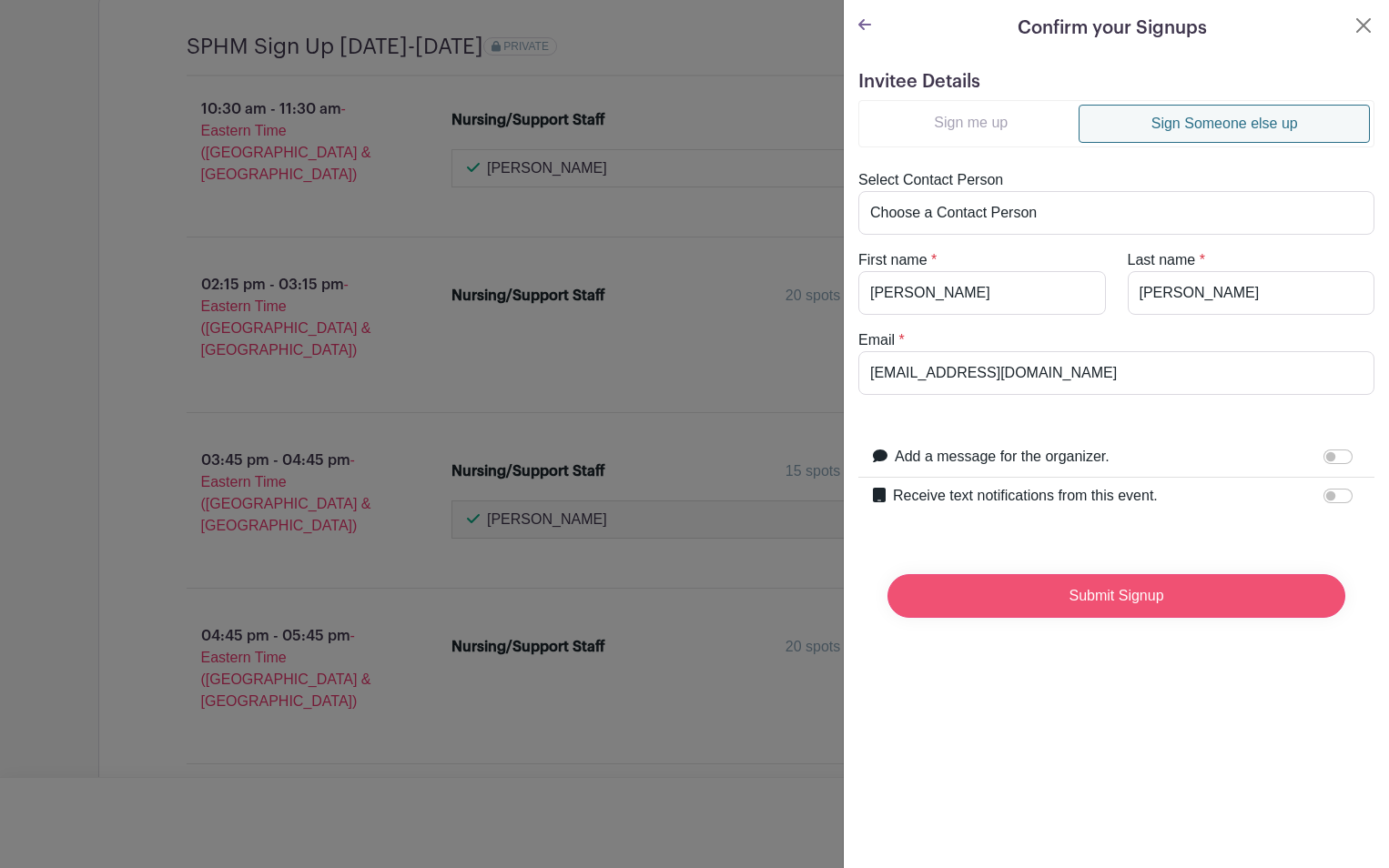
click at [999, 613] on input "Submit Signup" at bounding box center [1116, 596] width 457 height 44
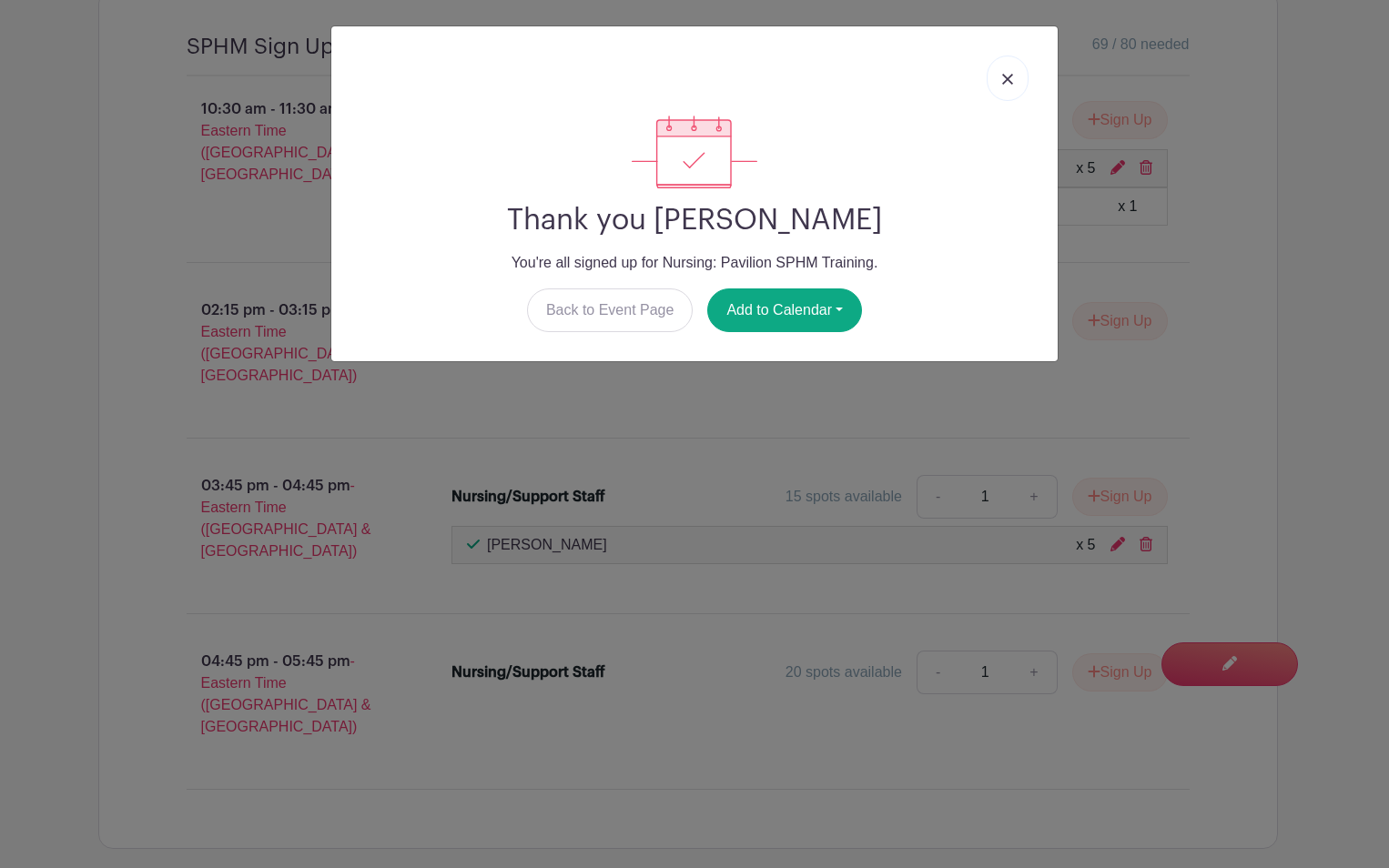
click at [1005, 91] on link at bounding box center [1008, 79] width 42 height 46
